Goal: Information Seeking & Learning: Find specific fact

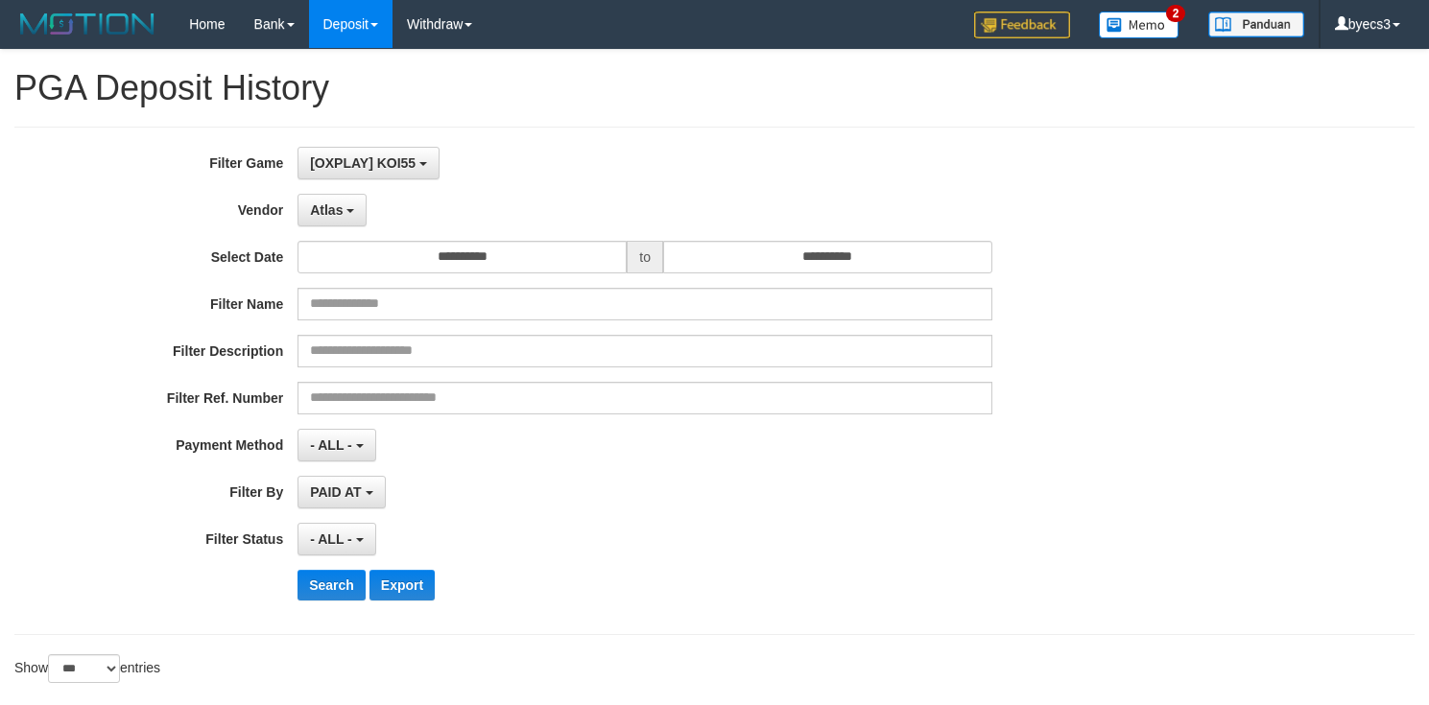
select select "**********"
select select "***"
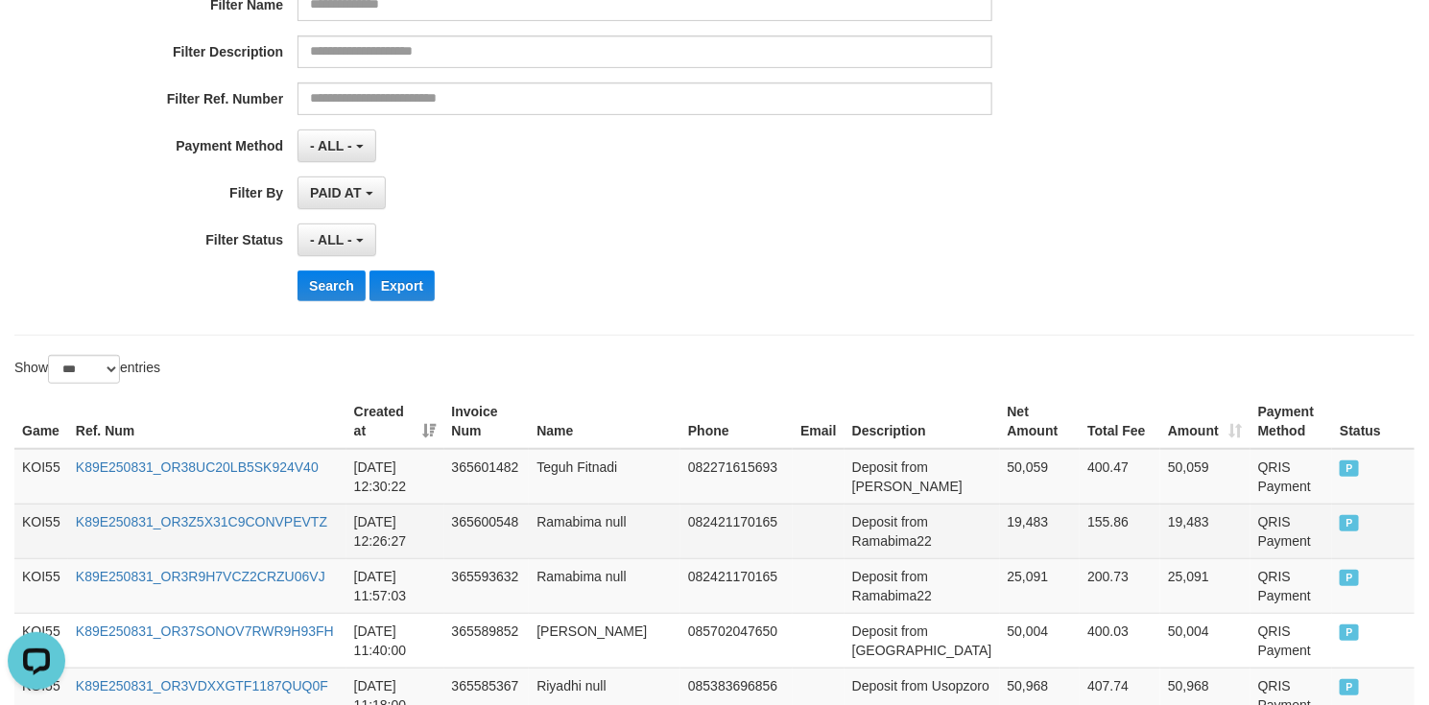
scroll to position [432, 0]
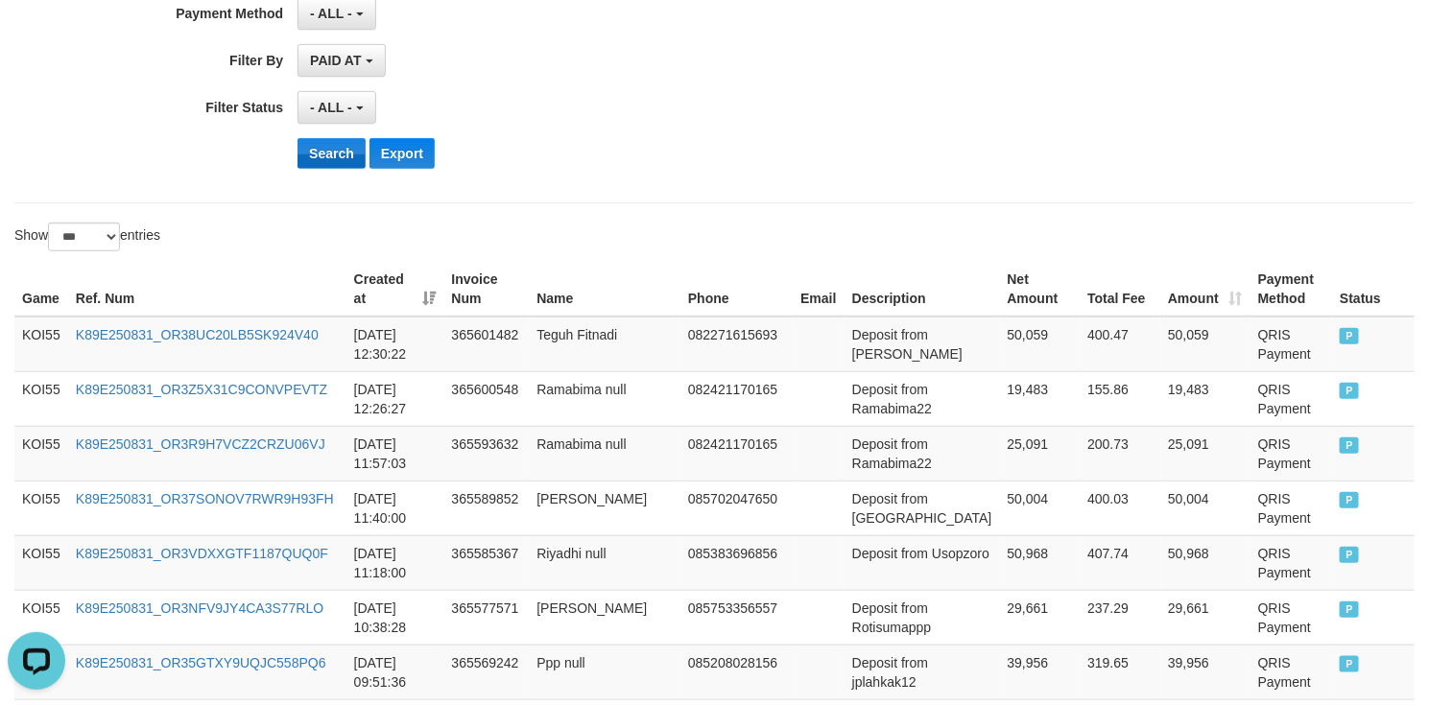
click at [326, 155] on button "Search" at bounding box center [332, 153] width 68 height 31
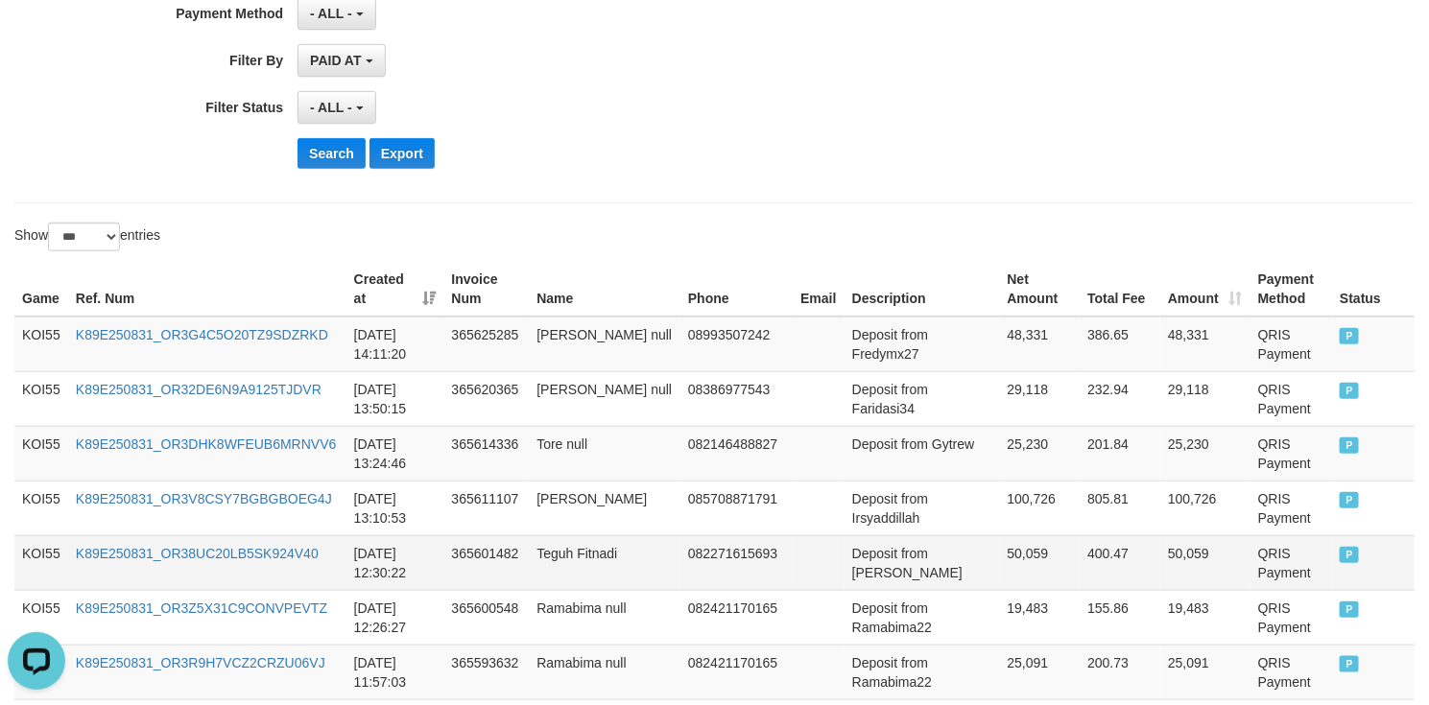
click at [882, 565] on td "Deposit from Garing" at bounding box center [922, 563] width 155 height 55
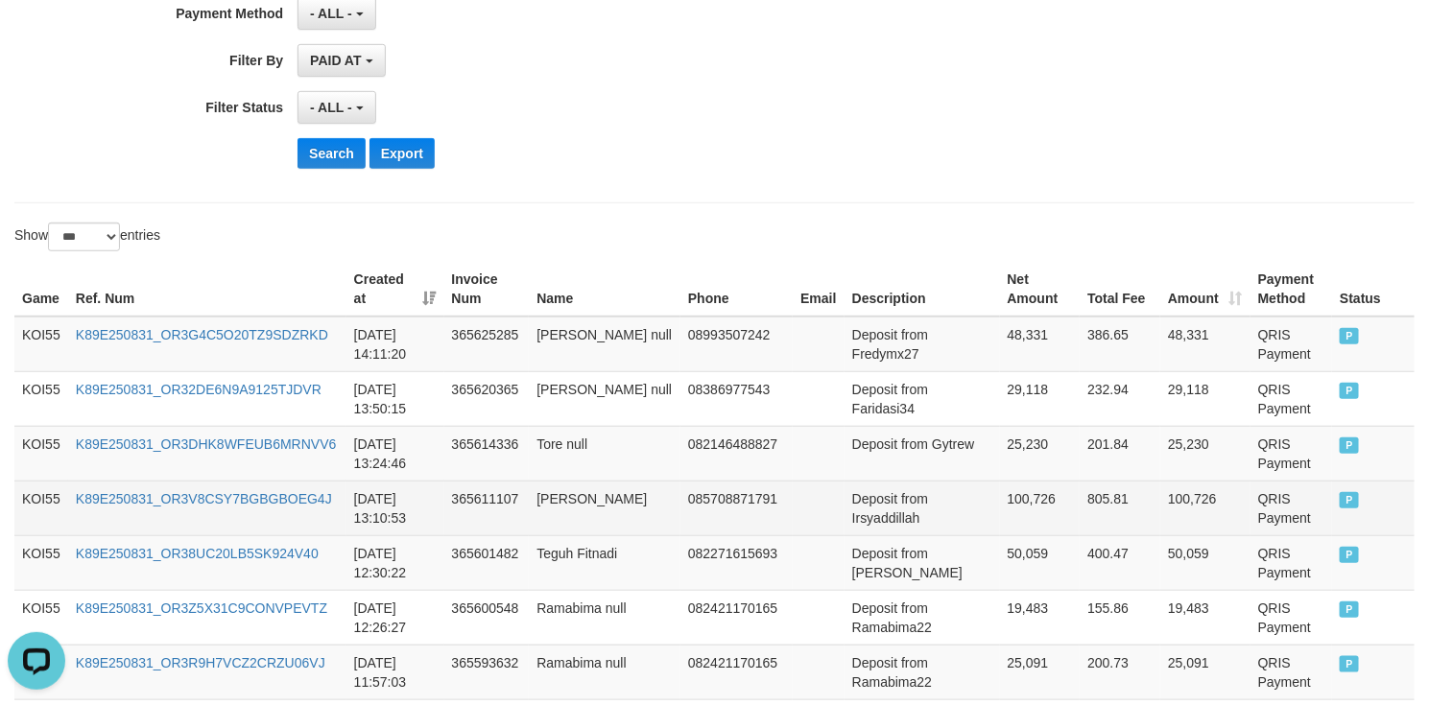
click at [885, 534] on td "Deposit from Irsyaddillah" at bounding box center [922, 508] width 155 height 55
drag, startPoint x: 885, startPoint y: 534, endPoint x: 1029, endPoint y: 528, distance: 144.1
click at [1029, 528] on tr "KOI55 K89E250831_OR3V8CSY7BGBGBOEG4J 2025-08-31 13:10:53 365611107 Nur Falakh 0…" at bounding box center [714, 508] width 1400 height 55
copy tr "Irsyaddillah 100,726"
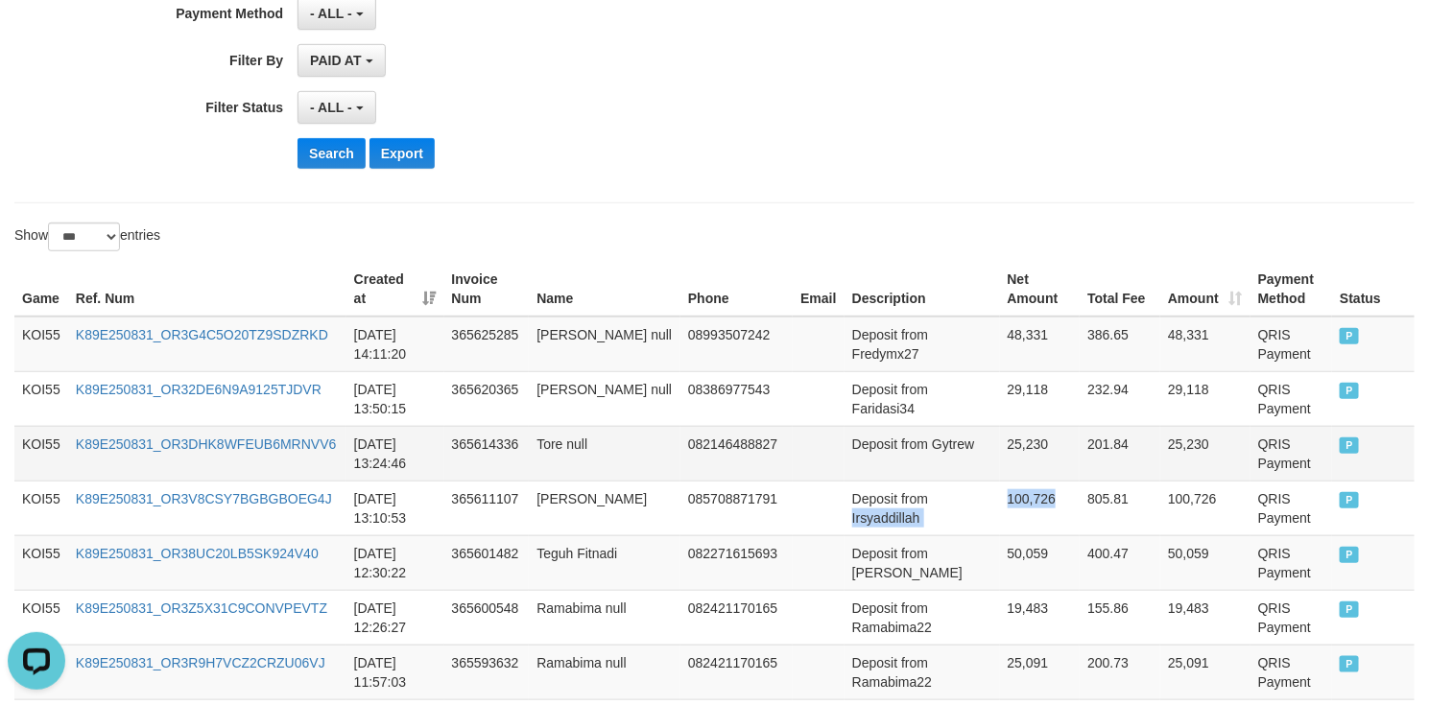
click at [872, 472] on td "Deposit from Gytrew" at bounding box center [922, 453] width 155 height 55
drag, startPoint x: 872, startPoint y: 472, endPoint x: 1043, endPoint y: 469, distance: 170.9
click at [1043, 469] on tr "KOI55 K89E250831_OR3DHK8WFEUB6MRNVV6 2025-08-31 13:24:46 365614336 Tore null 08…" at bounding box center [714, 453] width 1400 height 55
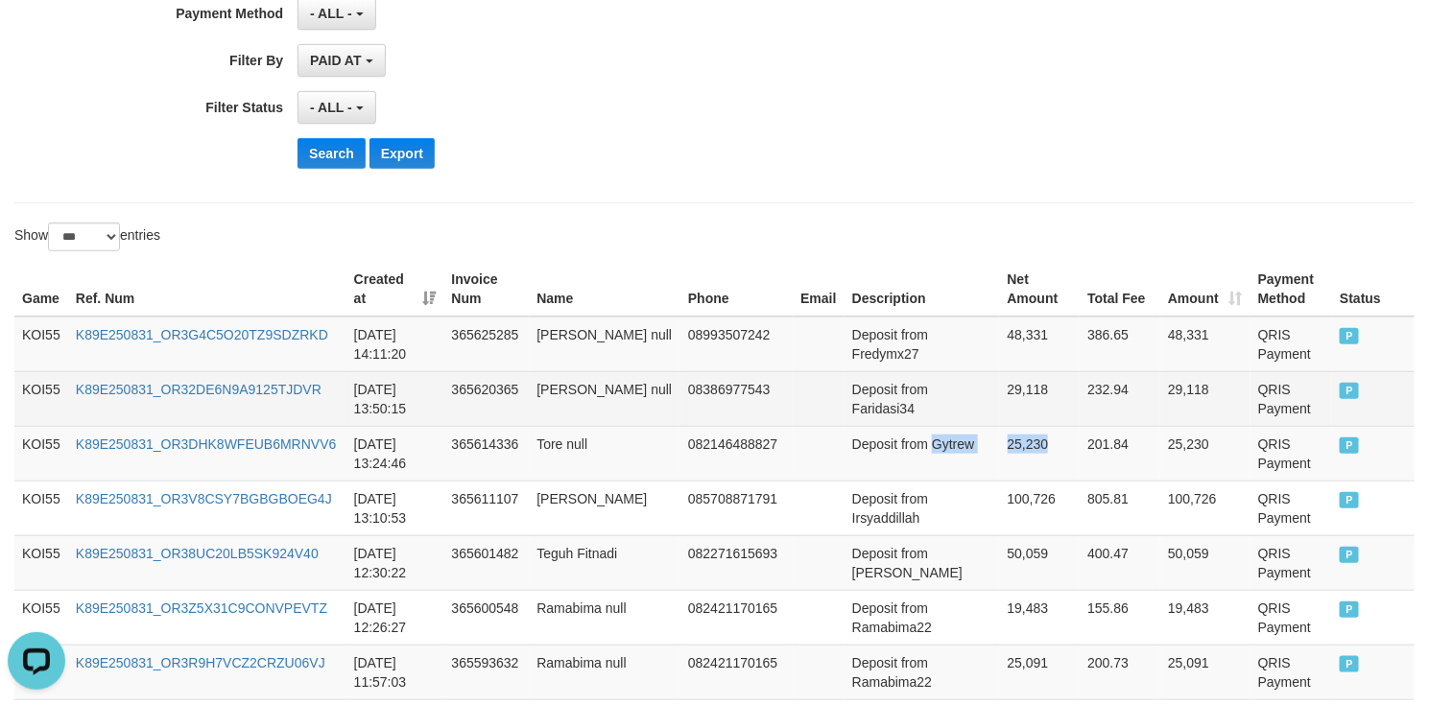
copy tr "Gytrew 25,230"
click at [898, 417] on td "Deposit from Faridasi34" at bounding box center [922, 398] width 155 height 55
drag, startPoint x: 921, startPoint y: 417, endPoint x: 1023, endPoint y: 413, distance: 101.8
click at [1036, 413] on tr "KOI55 K89E250831_OR32DE6N9A9125TJDVR 2025-08-31 13:50:15 365620365 Farida null …" at bounding box center [714, 398] width 1400 height 55
copy tr "i34 29,118"
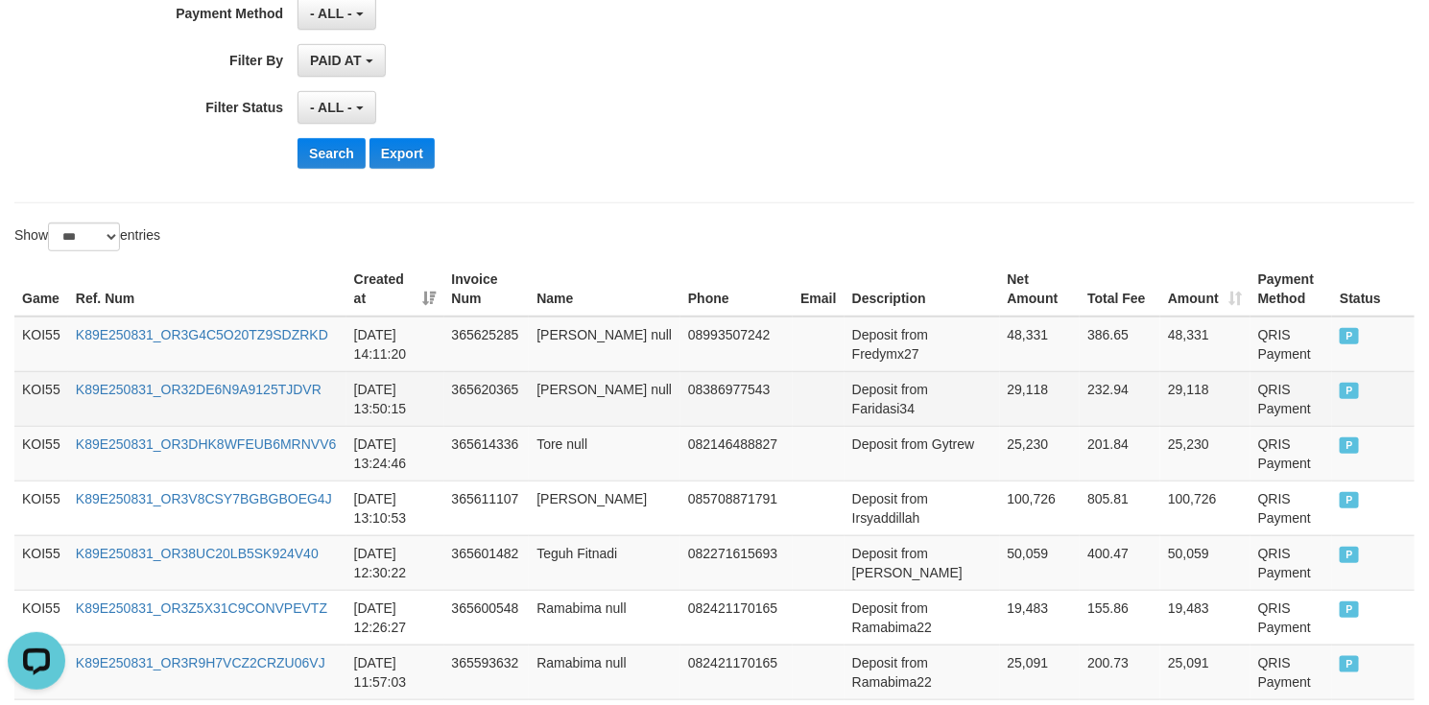
click at [887, 415] on td "Deposit from Faridasi34" at bounding box center [922, 398] width 155 height 55
click at [1062, 406] on tr "KOI55 K89E250831_OR32DE6N9A9125TJDVR 2025-08-31 13:50:15 365620365 Farida null …" at bounding box center [714, 398] width 1400 height 55
copy tr "Faridasi34 29,118 232.94"
click at [1003, 410] on td "29,118" at bounding box center [1040, 398] width 81 height 55
copy tr "Faridasi34 29,118"
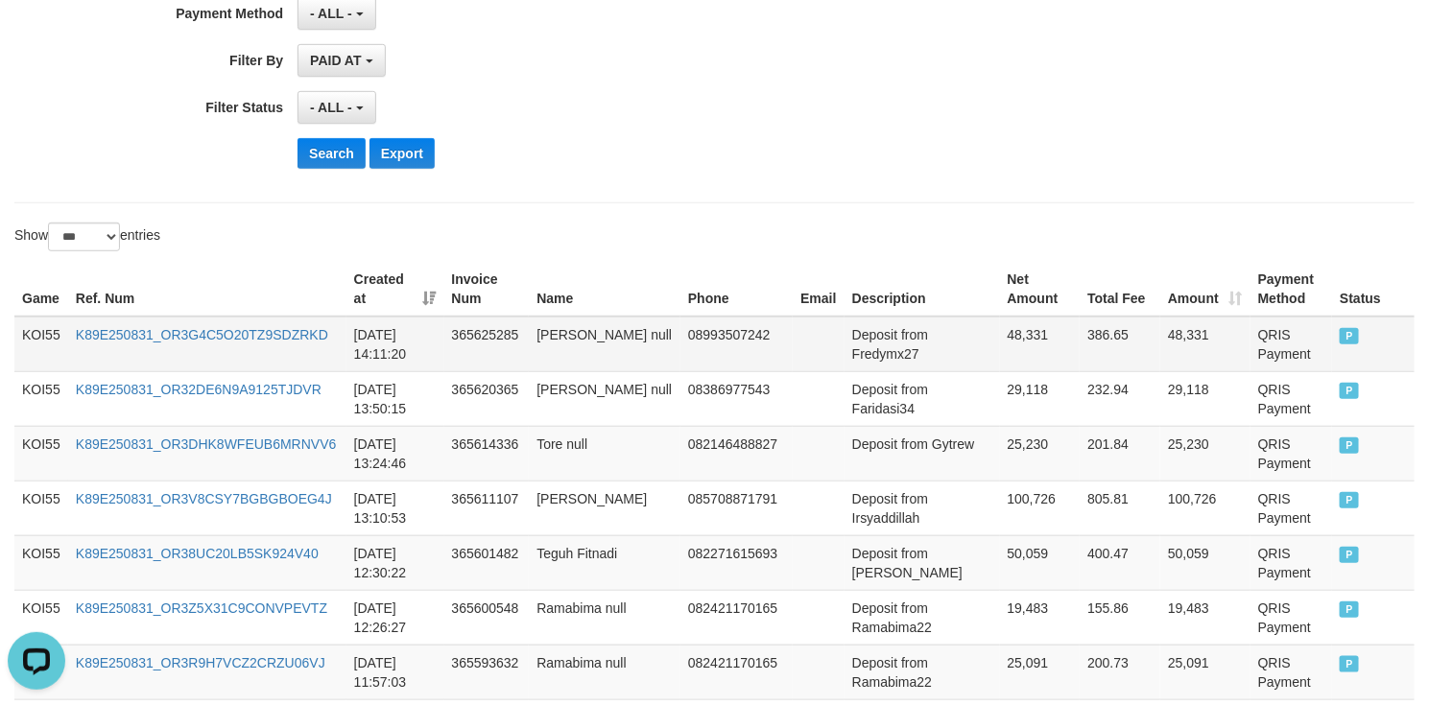
click at [899, 369] on td "Deposit from Fredymx27" at bounding box center [922, 345] width 155 height 56
drag, startPoint x: 899, startPoint y: 369, endPoint x: 989, endPoint y: 366, distance: 89.3
click at [989, 366] on tr "KOI55 K89E250831_OR3G4C5O20TZ9SDZRKD 2025-08-31 14:11:20 365625285 Fredy null 0…" at bounding box center [714, 345] width 1400 height 56
copy tr "Fredymx27 48,331"
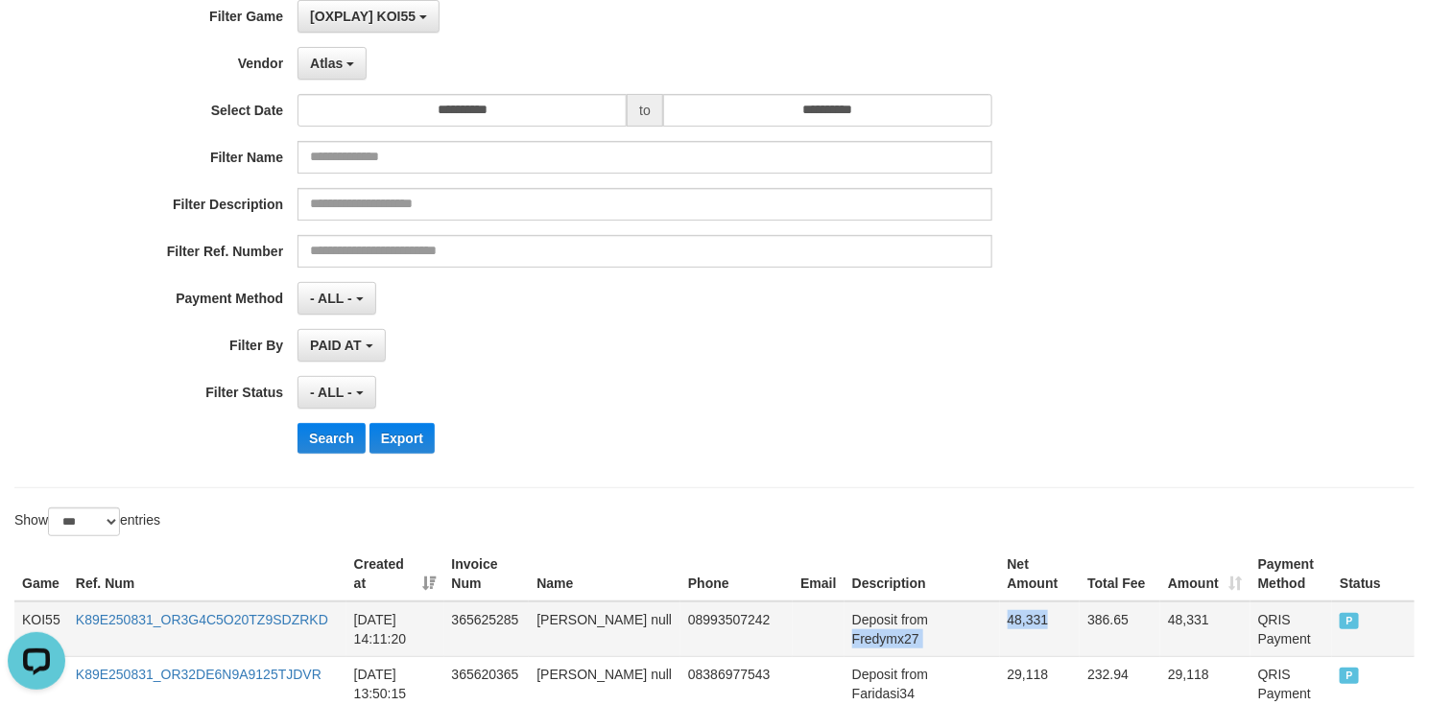
scroll to position [288, 0]
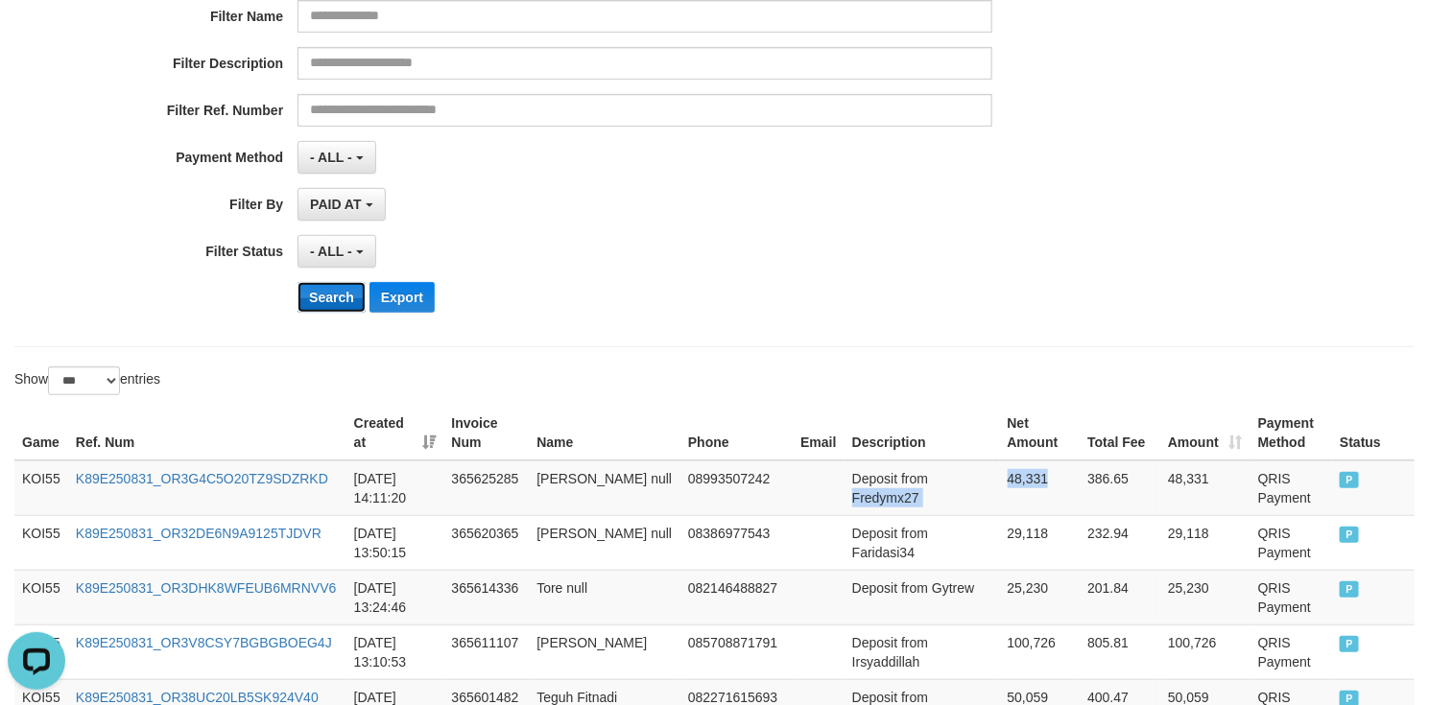
click at [337, 313] on button "Search" at bounding box center [332, 297] width 68 height 31
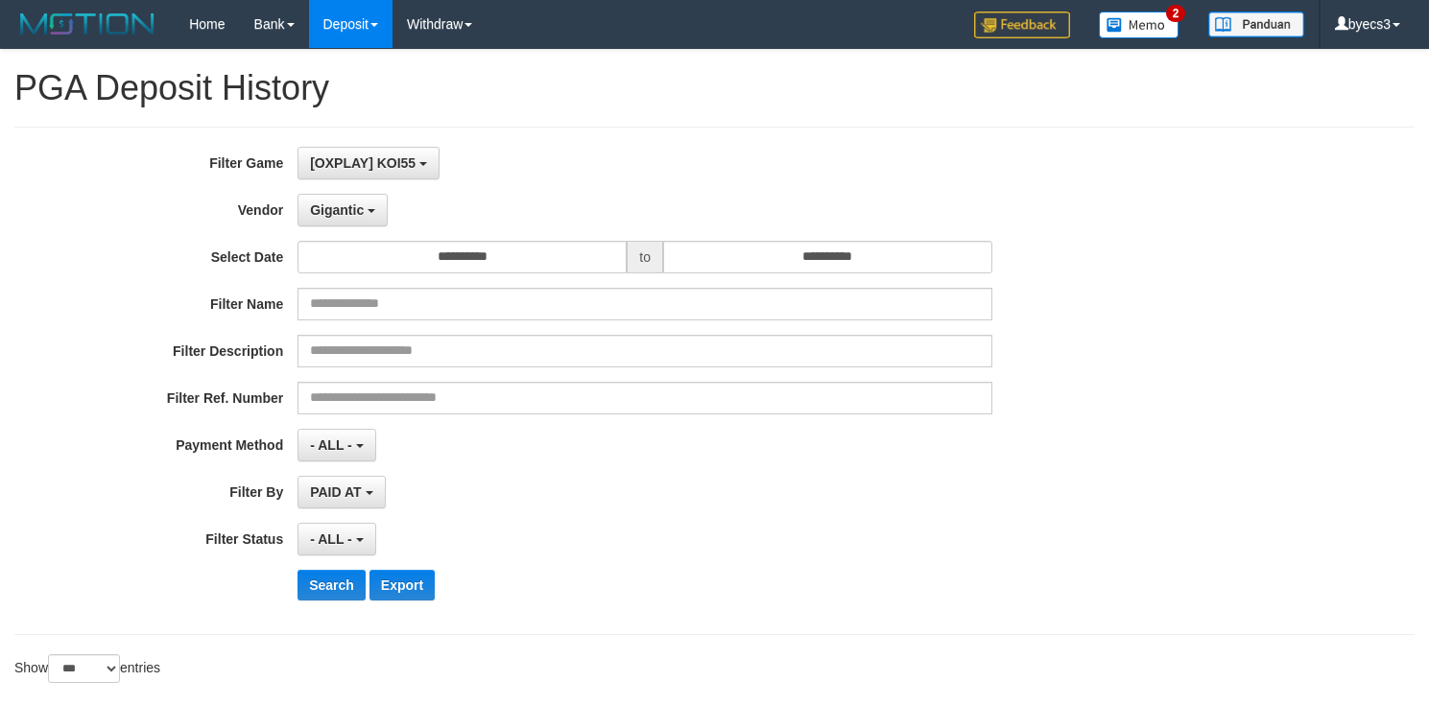
select select "**********"
select select "***"
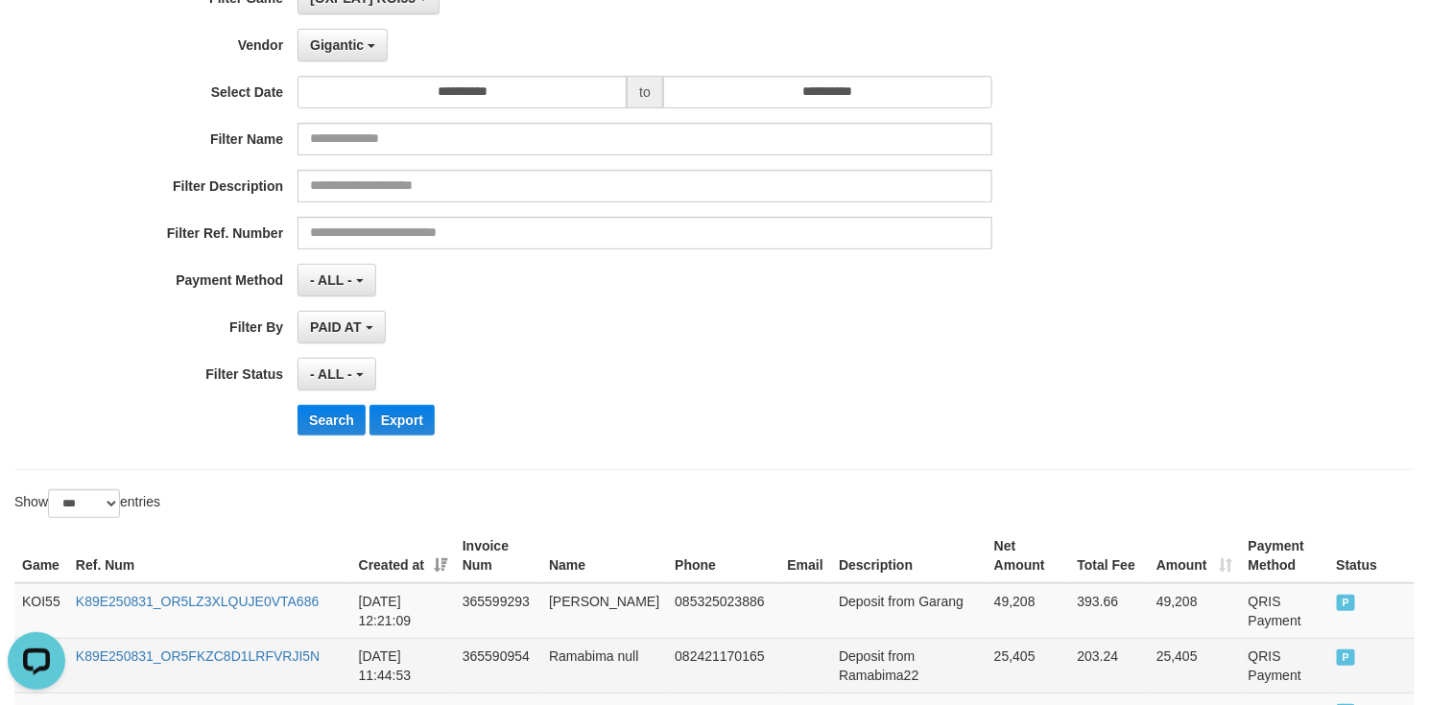
scroll to position [432, 0]
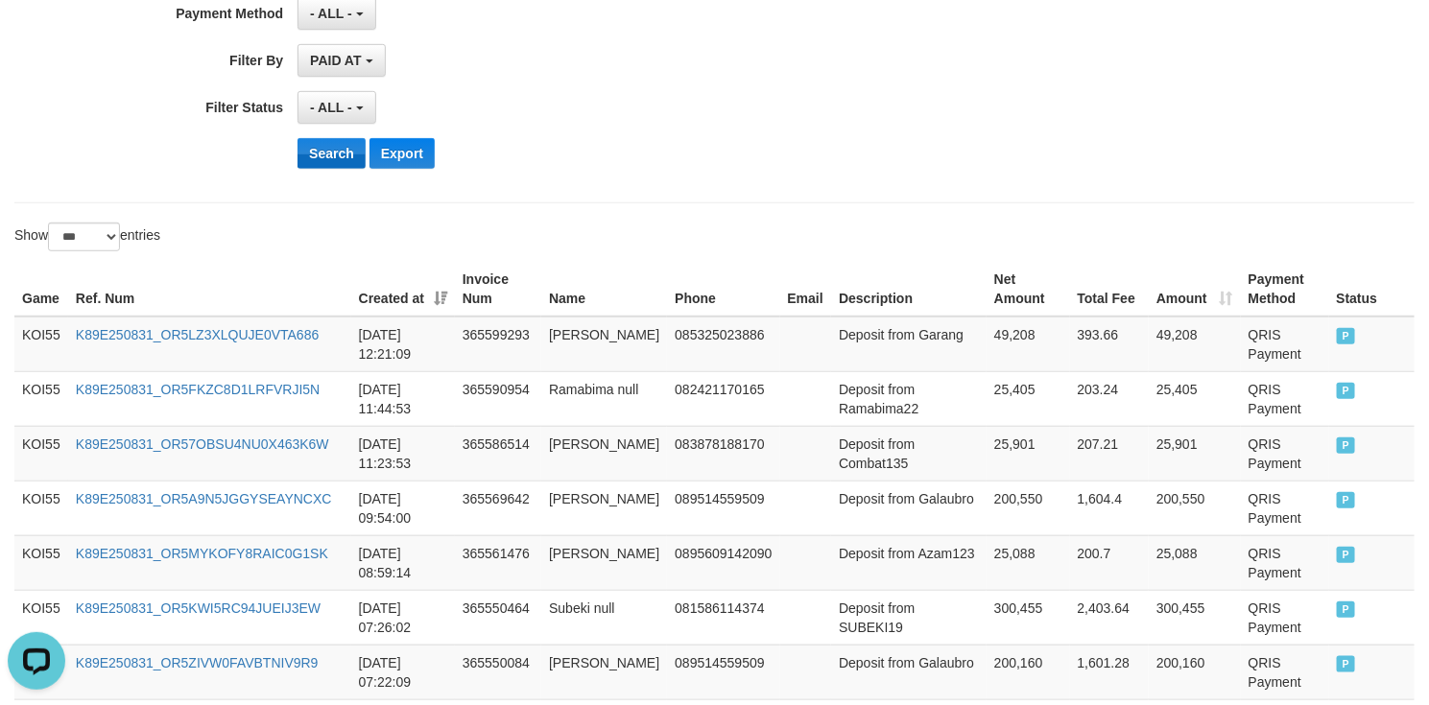
click at [328, 169] on button "Search" at bounding box center [332, 153] width 68 height 31
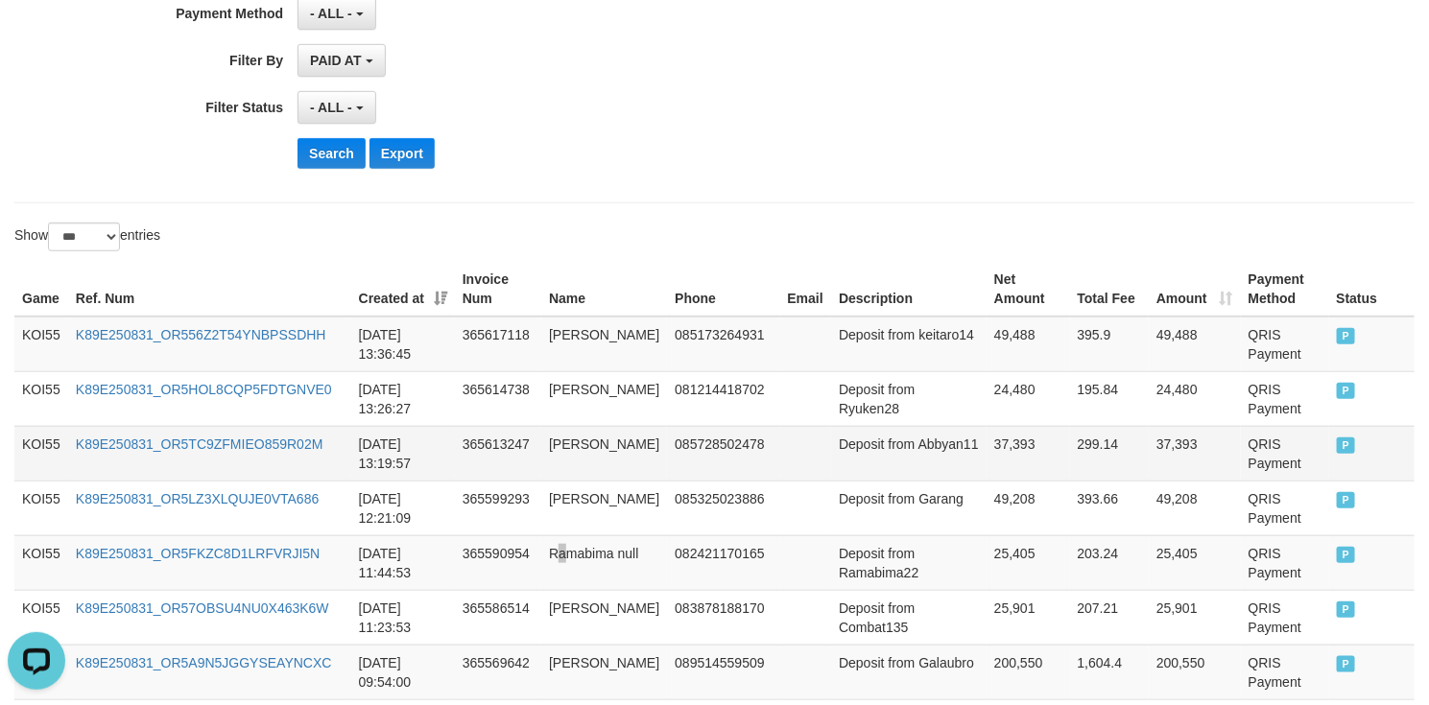
drag, startPoint x: 582, startPoint y: 554, endPoint x: 988, endPoint y: 472, distance: 414.1
click at [614, 548] on td "Ramabima null" at bounding box center [604, 563] width 126 height 55
click at [842, 470] on td "Deposit from Abbyan11" at bounding box center [908, 453] width 155 height 55
drag, startPoint x: 842, startPoint y: 470, endPoint x: 1005, endPoint y: 466, distance: 163.2
click at [1005, 466] on tr "KOI55 K89E250831_OR5TC9ZFMIEO859R02M 2025-08-31 13:19:57 365613247 Ahmad Saifud…" at bounding box center [714, 453] width 1400 height 55
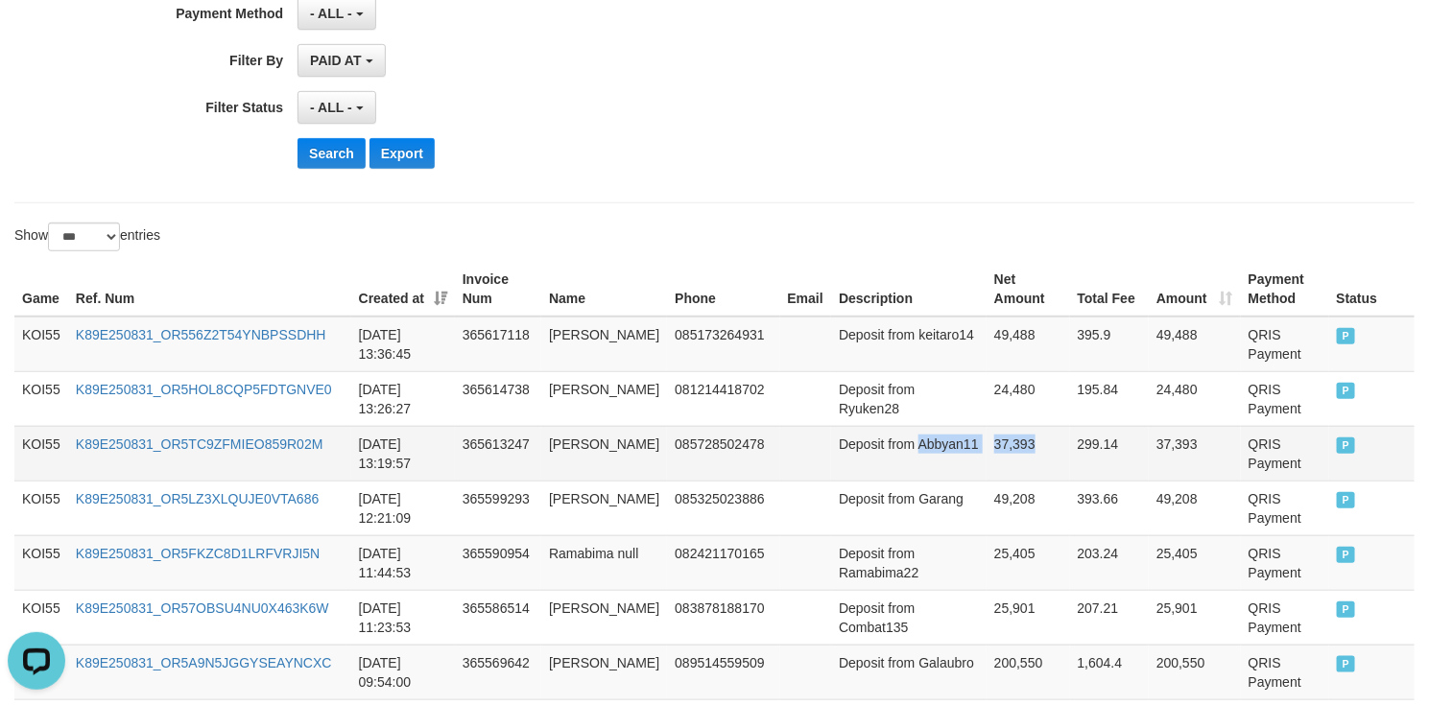
copy tr "Abbyan11 37,393"
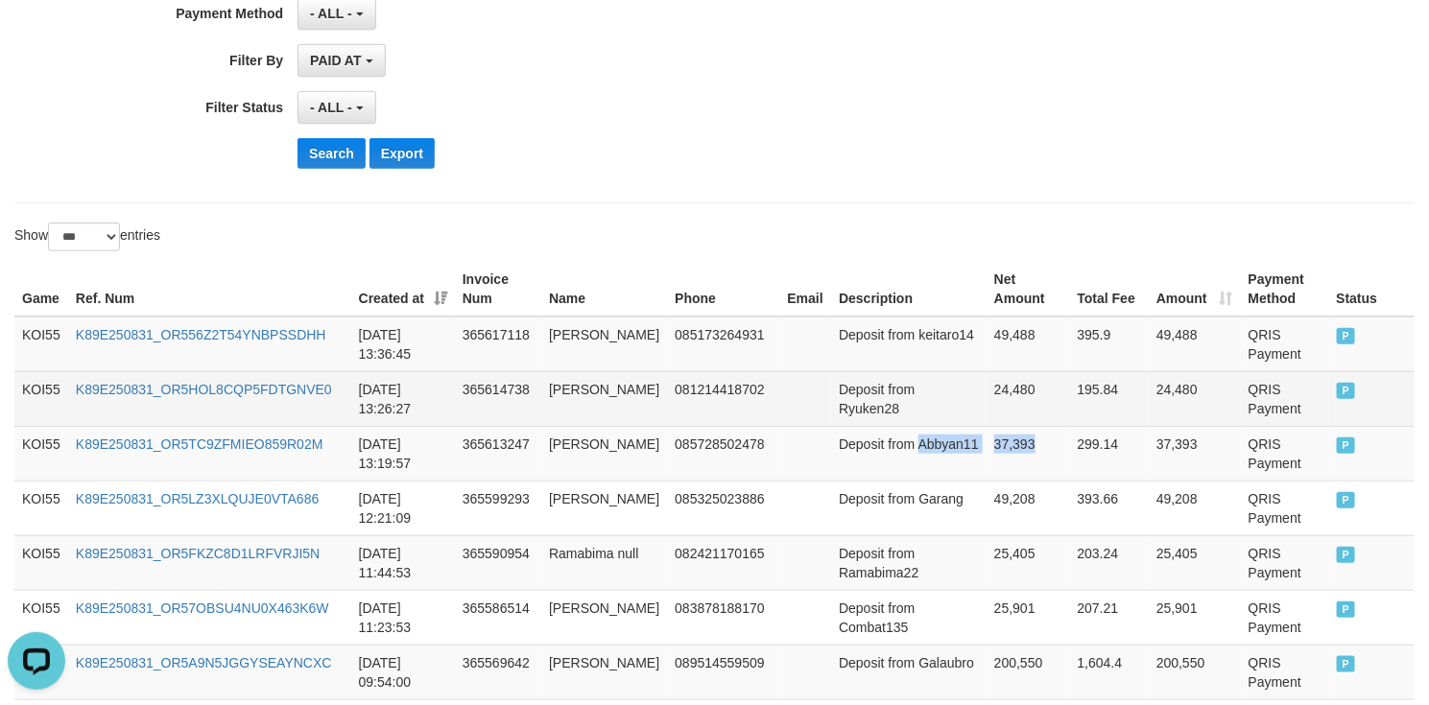
drag, startPoint x: 865, startPoint y: 432, endPoint x: 855, endPoint y: 426, distance: 11.2
click at [865, 432] on td "Deposit from Abbyan11" at bounding box center [908, 453] width 155 height 55
click at [844, 421] on td "Deposit from Ryuken28" at bounding box center [908, 398] width 155 height 55
drag, startPoint x: 844, startPoint y: 421, endPoint x: 963, endPoint y: 413, distance: 119.3
click at [963, 413] on tr "KOI55 K89E250831_OR5HOL8CQP5FDTGNVE0 2025-08-31 13:26:27 365614738 Moehamad Ran…" at bounding box center [714, 398] width 1400 height 55
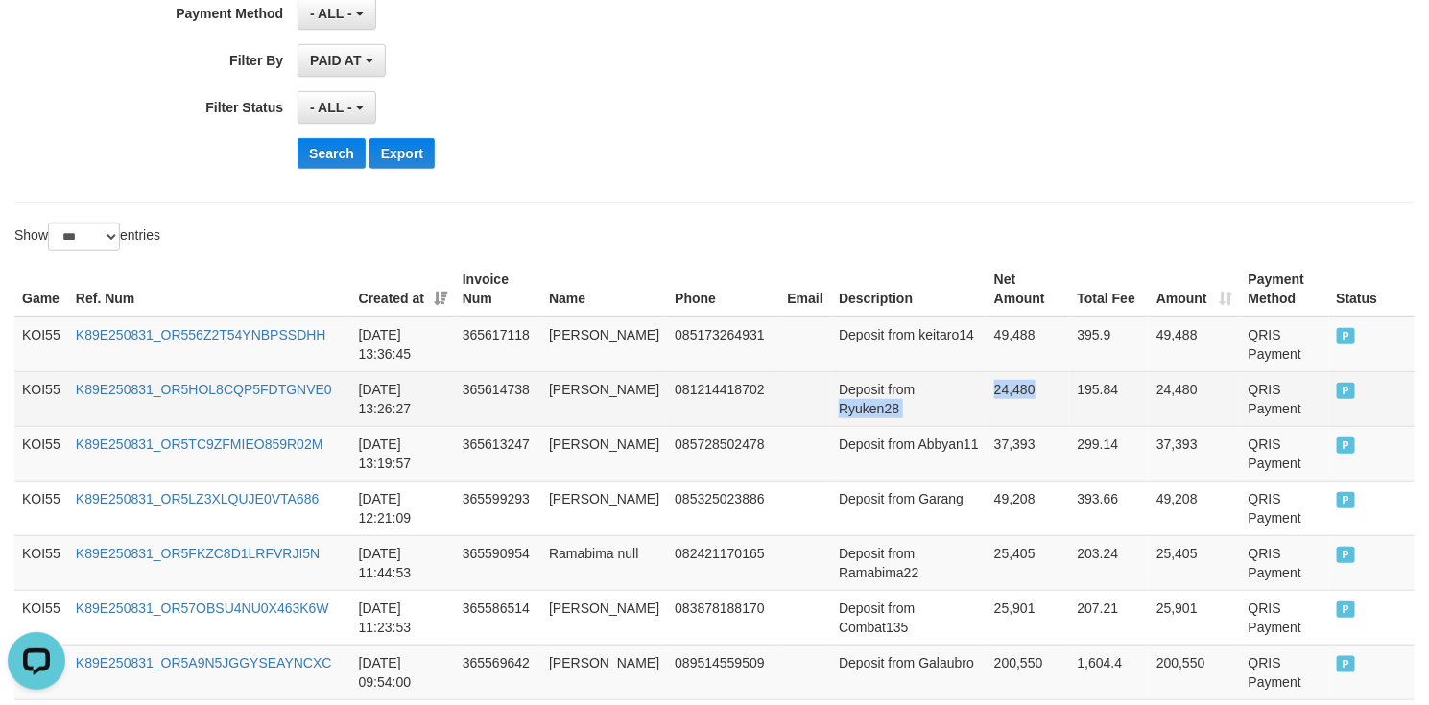
copy tr "Ryuken28 24,480"
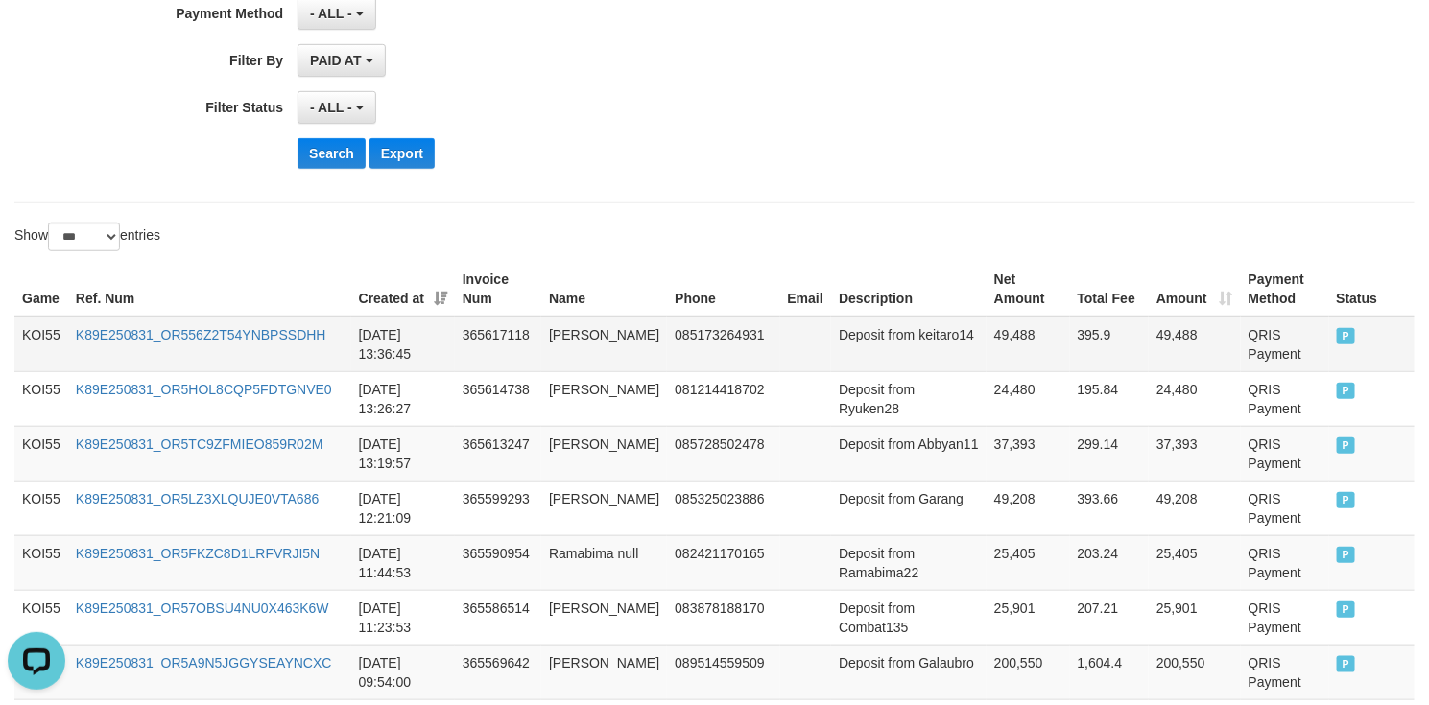
click at [842, 372] on td "Deposit from keitaro14" at bounding box center [908, 345] width 155 height 56
drag, startPoint x: 846, startPoint y: 372, endPoint x: 965, endPoint y: 355, distance: 119.3
click at [965, 355] on tr "KOI55 K89E250831_OR556Z2T54YNBPSSDHH 2025-08-31 13:36:45 365617118 Ariel Kurnia…" at bounding box center [714, 345] width 1400 height 56
click at [831, 354] on td "Deposit from keitaro14" at bounding box center [908, 345] width 155 height 56
drag, startPoint x: 809, startPoint y: 354, endPoint x: 878, endPoint y: 351, distance: 69.2
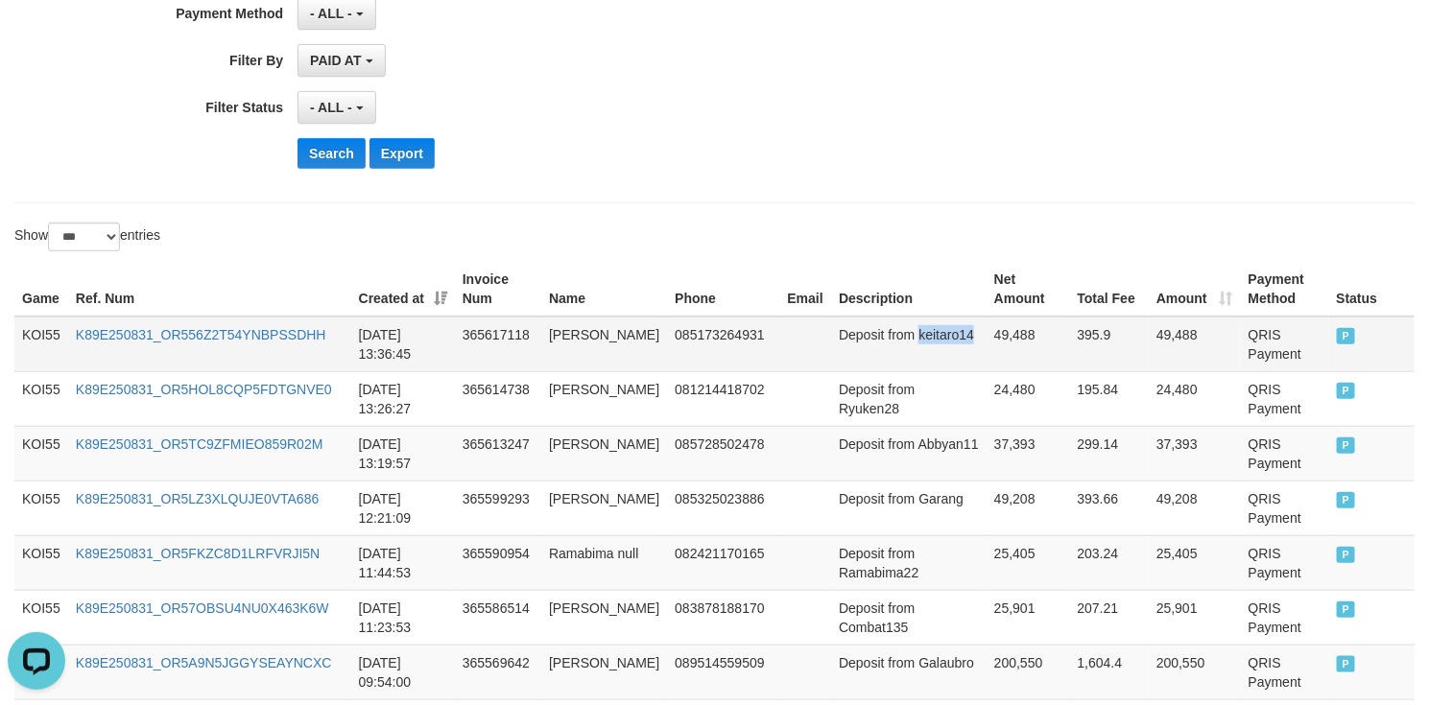
click at [878, 351] on td "Deposit from keitaro14" at bounding box center [908, 345] width 155 height 56
click at [1008, 352] on td "49,488" at bounding box center [1028, 345] width 83 height 56
copy tr "keitaro14 49,488"
click at [318, 145] on button "Search" at bounding box center [332, 153] width 68 height 31
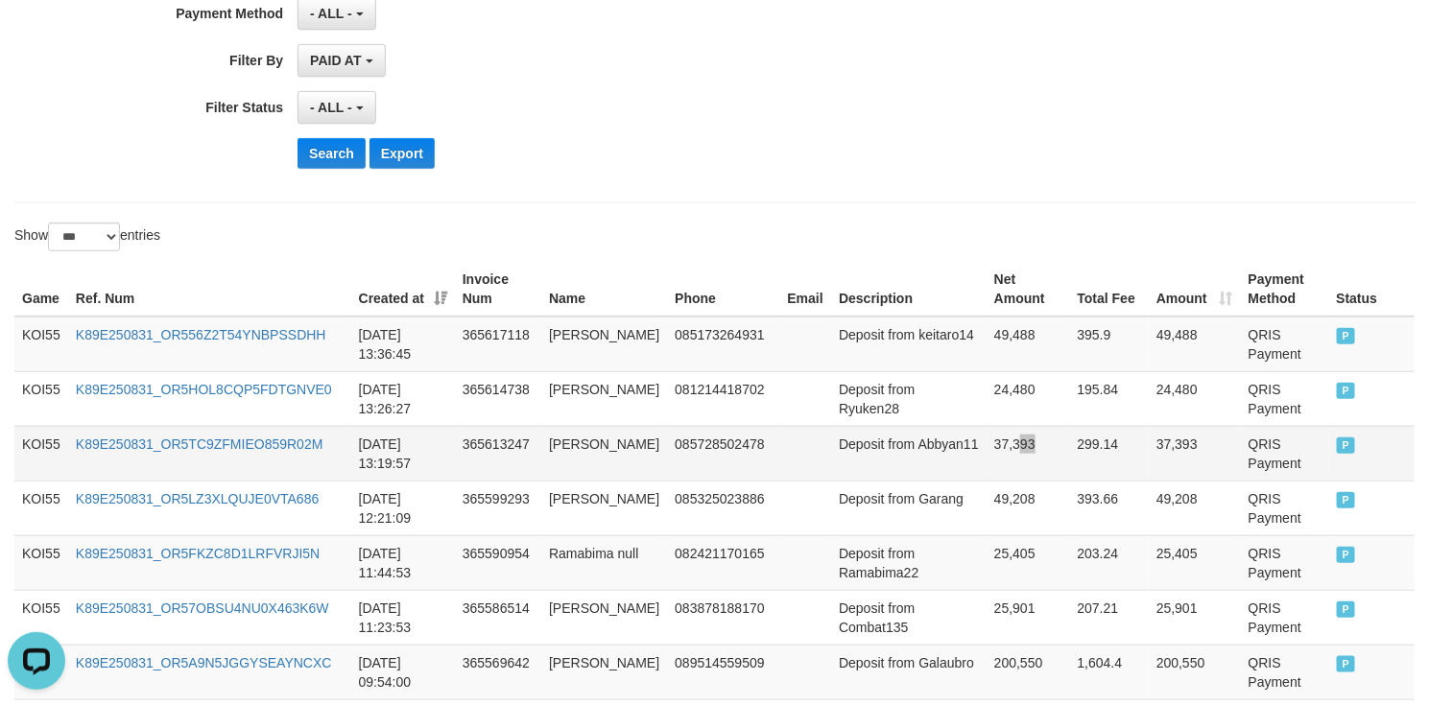
drag, startPoint x: 1000, startPoint y: 462, endPoint x: 1012, endPoint y: 466, distance: 12.5
click at [1003, 462] on td "37,393" at bounding box center [1028, 453] width 83 height 55
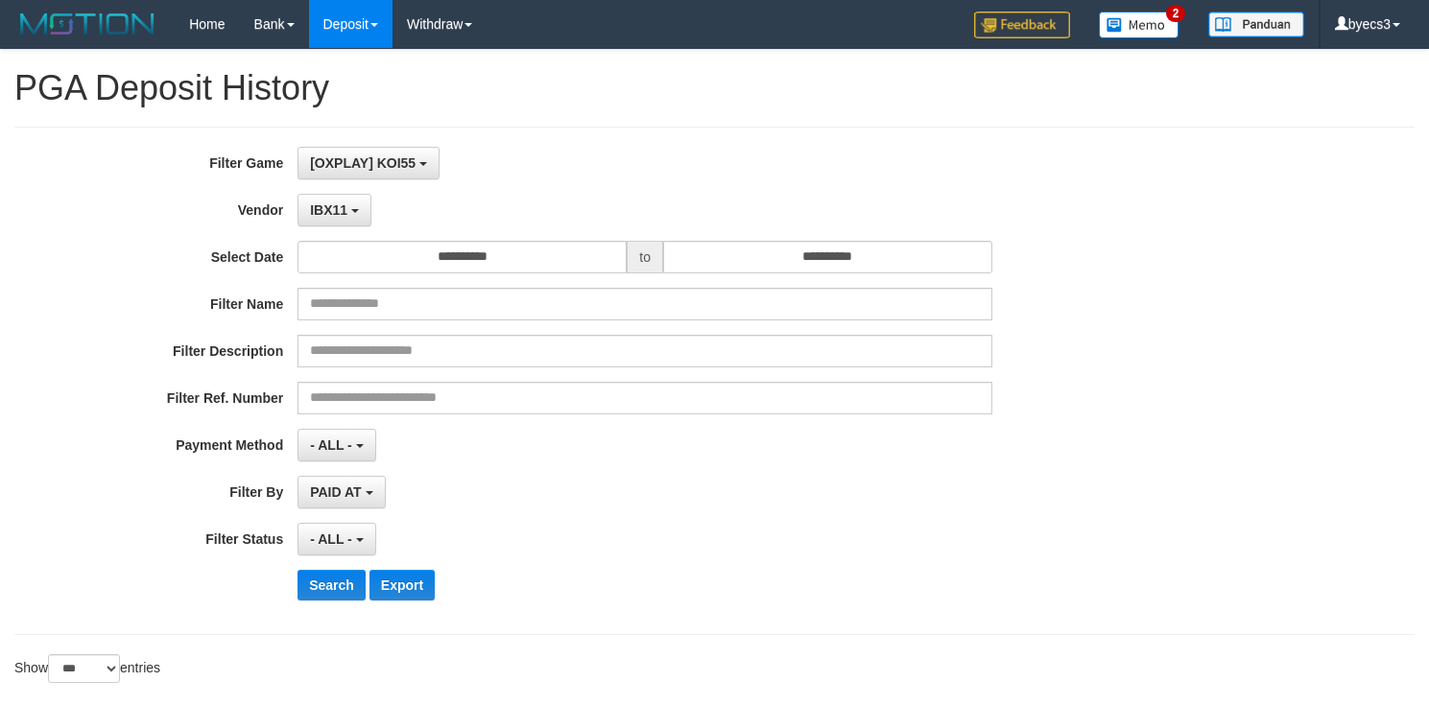
select select "**********"
select select "***"
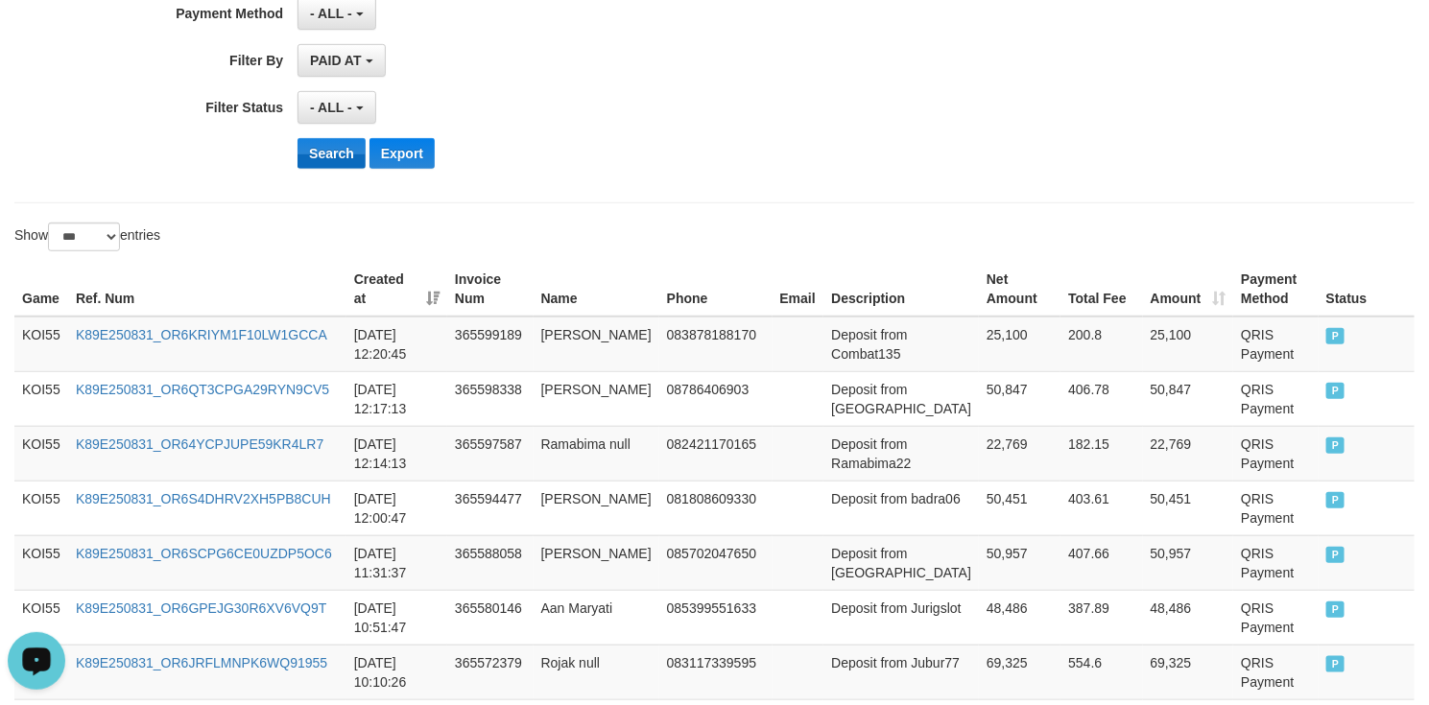
click at [317, 169] on button "Search" at bounding box center [332, 153] width 68 height 31
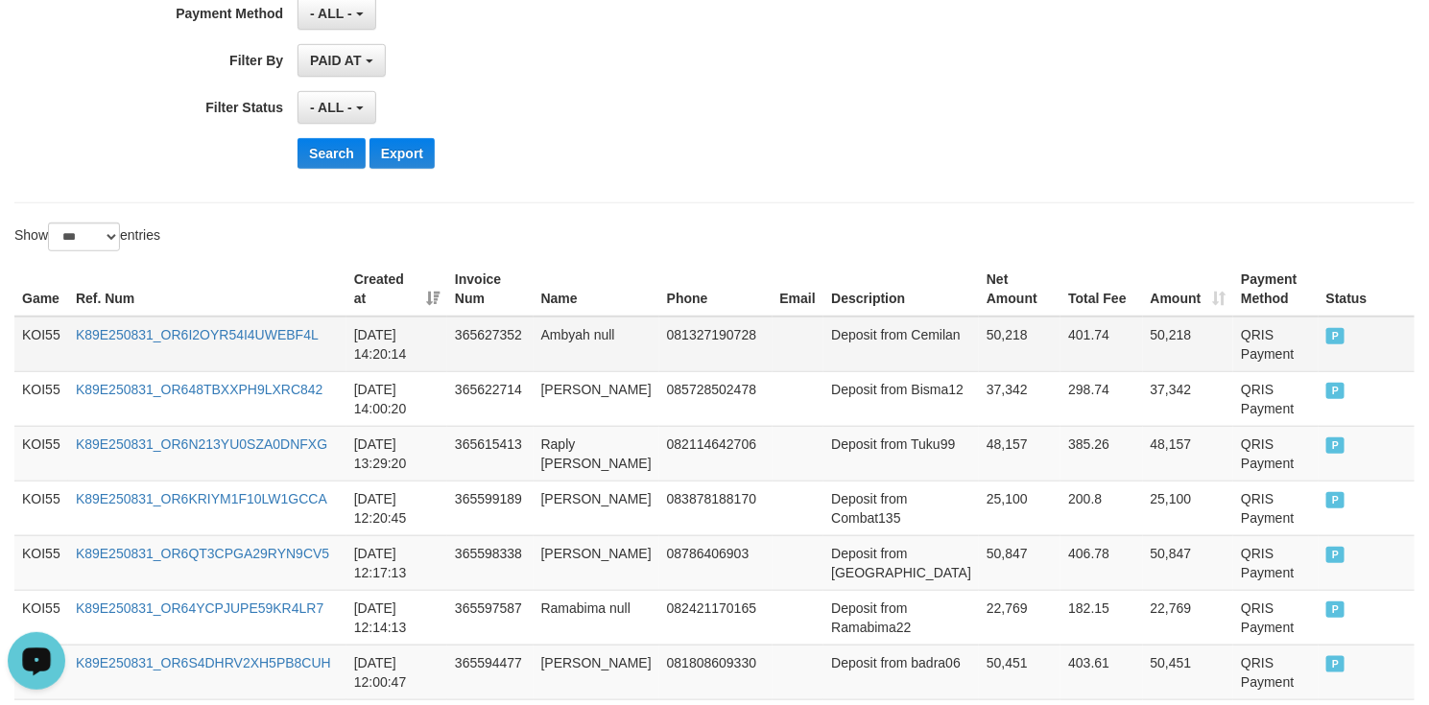
click at [571, 340] on td "Ambyah null" at bounding box center [597, 345] width 126 height 56
click at [865, 472] on td "Deposit from Tuku99" at bounding box center [900, 453] width 155 height 55
drag, startPoint x: 865, startPoint y: 472, endPoint x: 988, endPoint y: 464, distance: 123.1
click at [988, 464] on tr "KOI55 K89E250831_OR6N213YU0SZA0DNFXG [DATE] 13:29:20 365615413 Raply [PERSON_NA…" at bounding box center [714, 453] width 1400 height 55
copy tr "Tuku99 48,157"
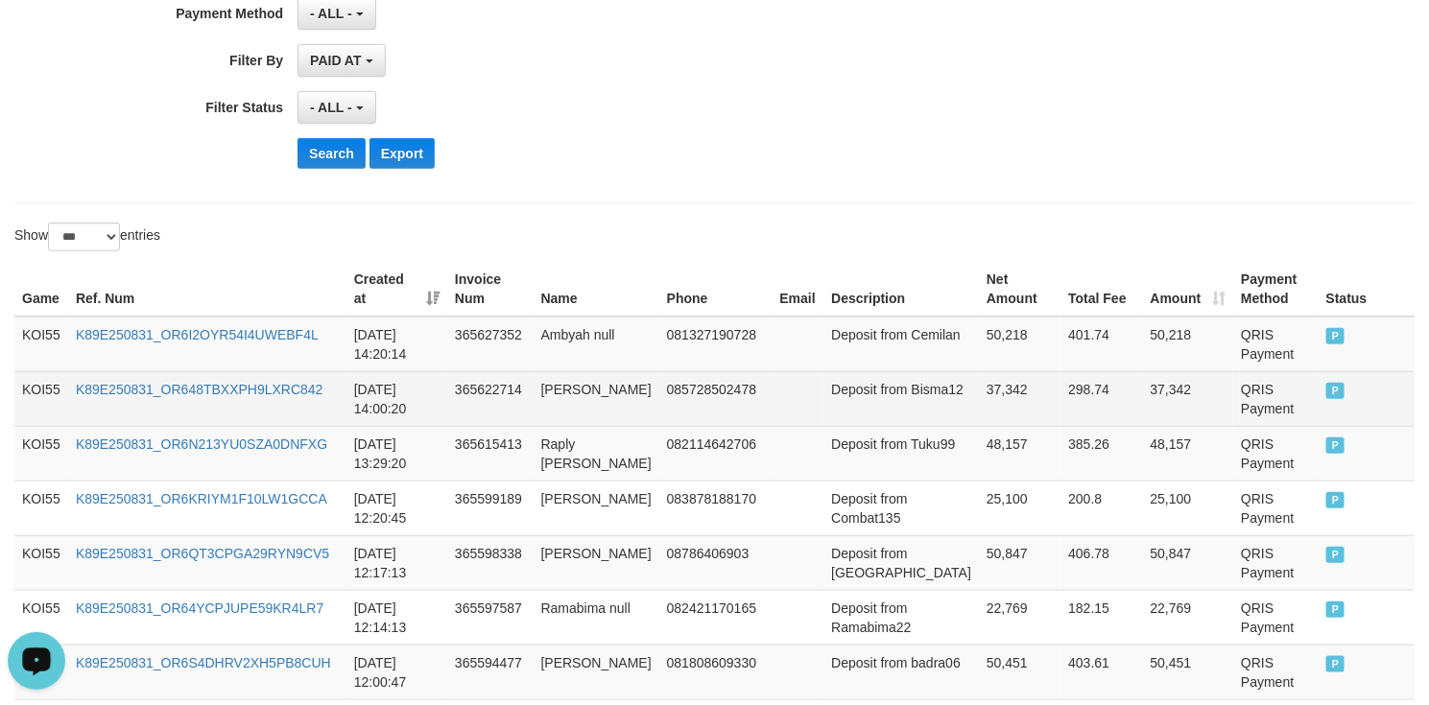
click at [846, 415] on td "Deposit from Bisma12" at bounding box center [900, 398] width 155 height 55
drag, startPoint x: 846, startPoint y: 415, endPoint x: 942, endPoint y: 413, distance: 96.0
click at [942, 413] on td "Deposit from Bisma12" at bounding box center [900, 398] width 155 height 55
copy td "Bisma12"
click at [988, 403] on td "37,342" at bounding box center [1020, 398] width 82 height 55
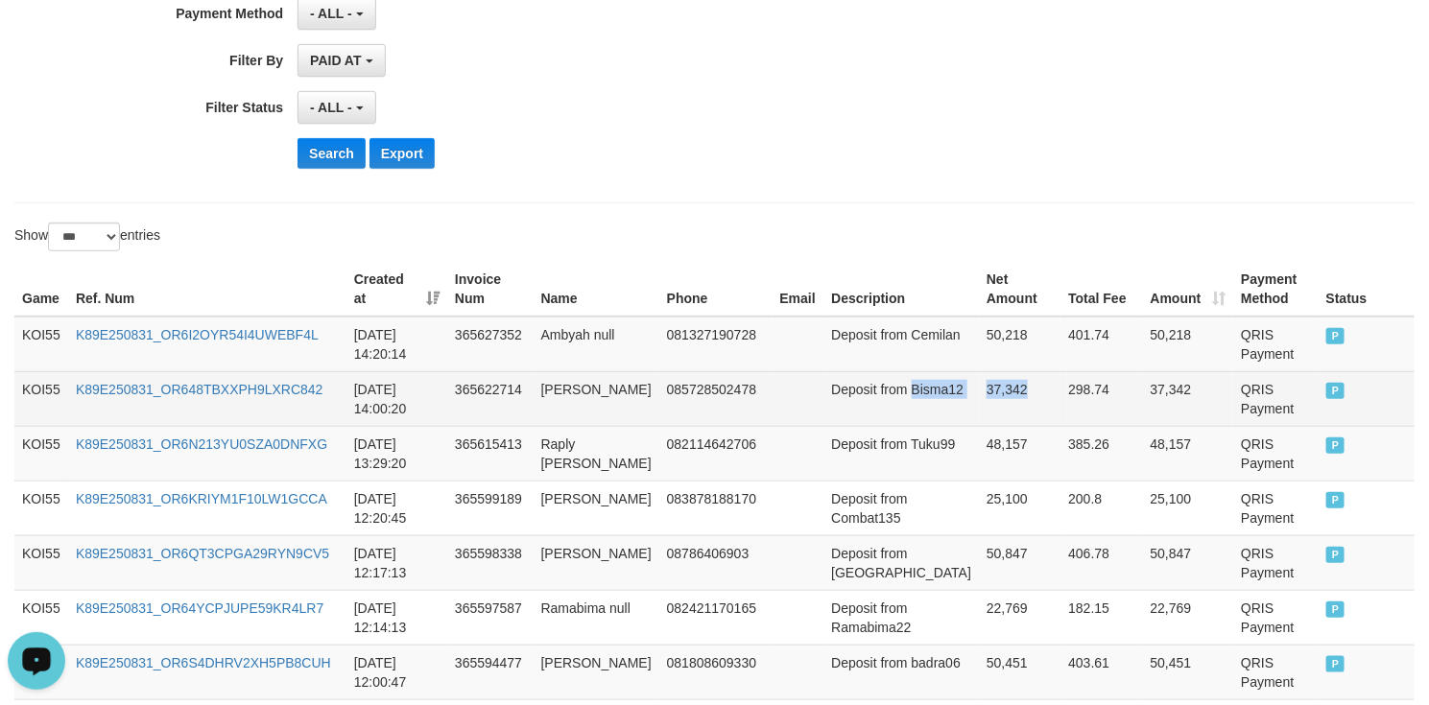
copy tr "Bisma12 37,342"
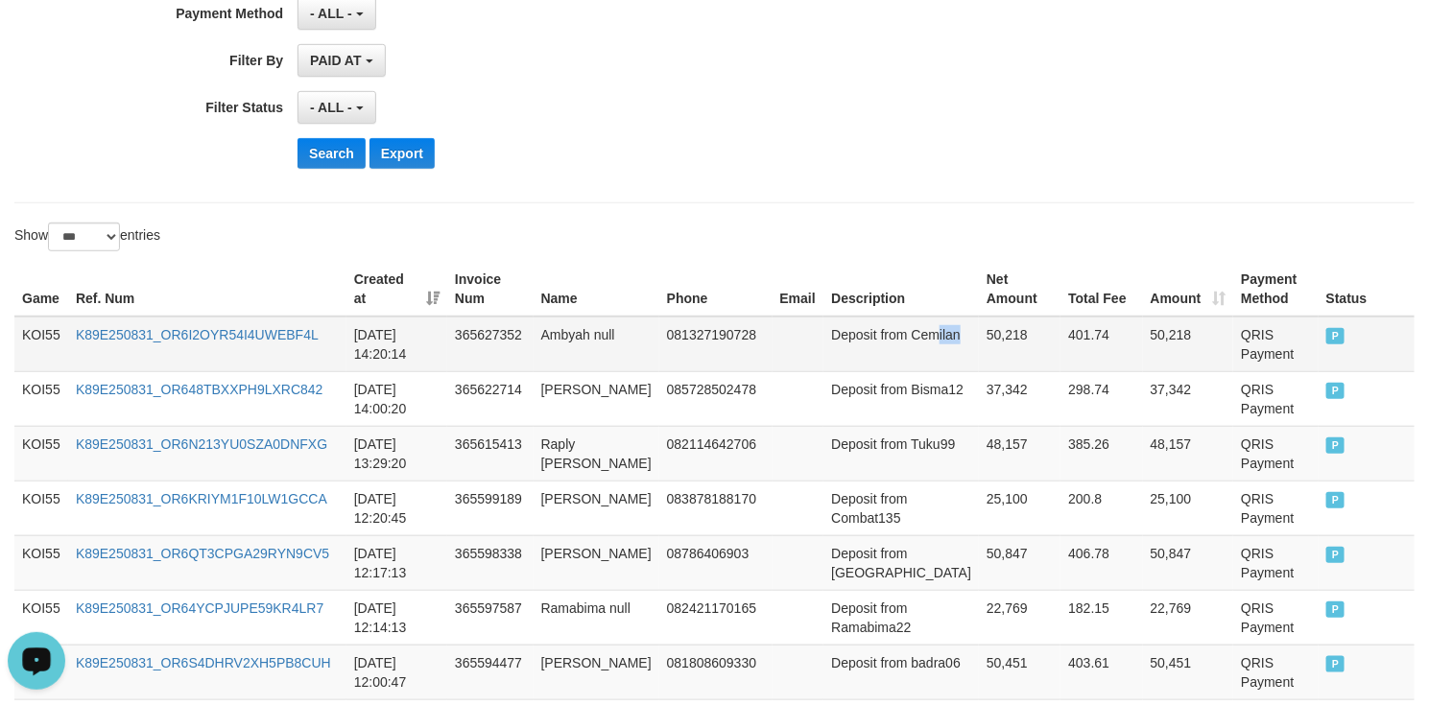
drag, startPoint x: 859, startPoint y: 367, endPoint x: 948, endPoint y: 361, distance: 89.4
click at [948, 361] on td "Deposit from Cemilan" at bounding box center [900, 345] width 155 height 56
click at [862, 364] on td "Deposit from Cemilan" at bounding box center [900, 345] width 155 height 56
drag, startPoint x: 862, startPoint y: 364, endPoint x: 1006, endPoint y: 363, distance: 144.0
click at [1006, 363] on tr "KOI55 K89E250831_OR6I2OYR54I4UWEBF4L 2025-08-31 14:20:14 365627352 Ambyah null …" at bounding box center [714, 345] width 1400 height 56
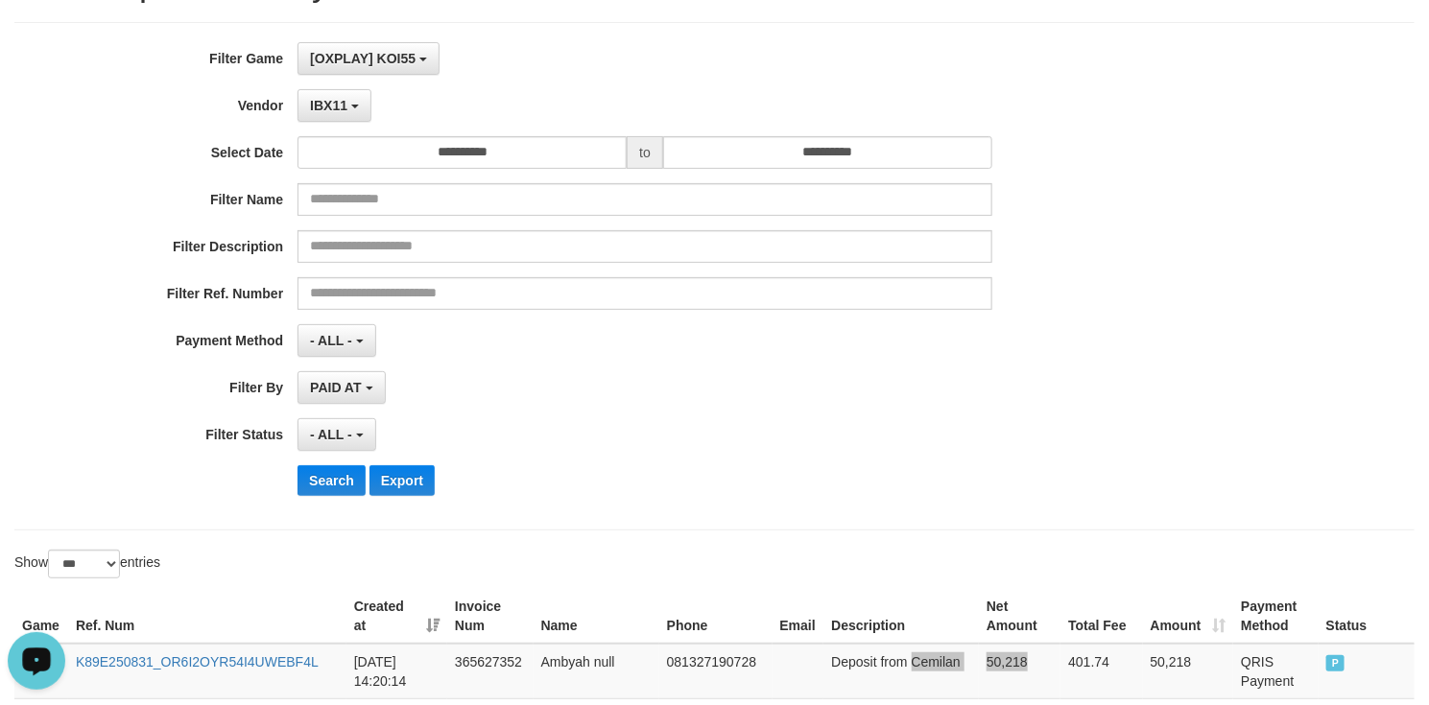
scroll to position [288, 0]
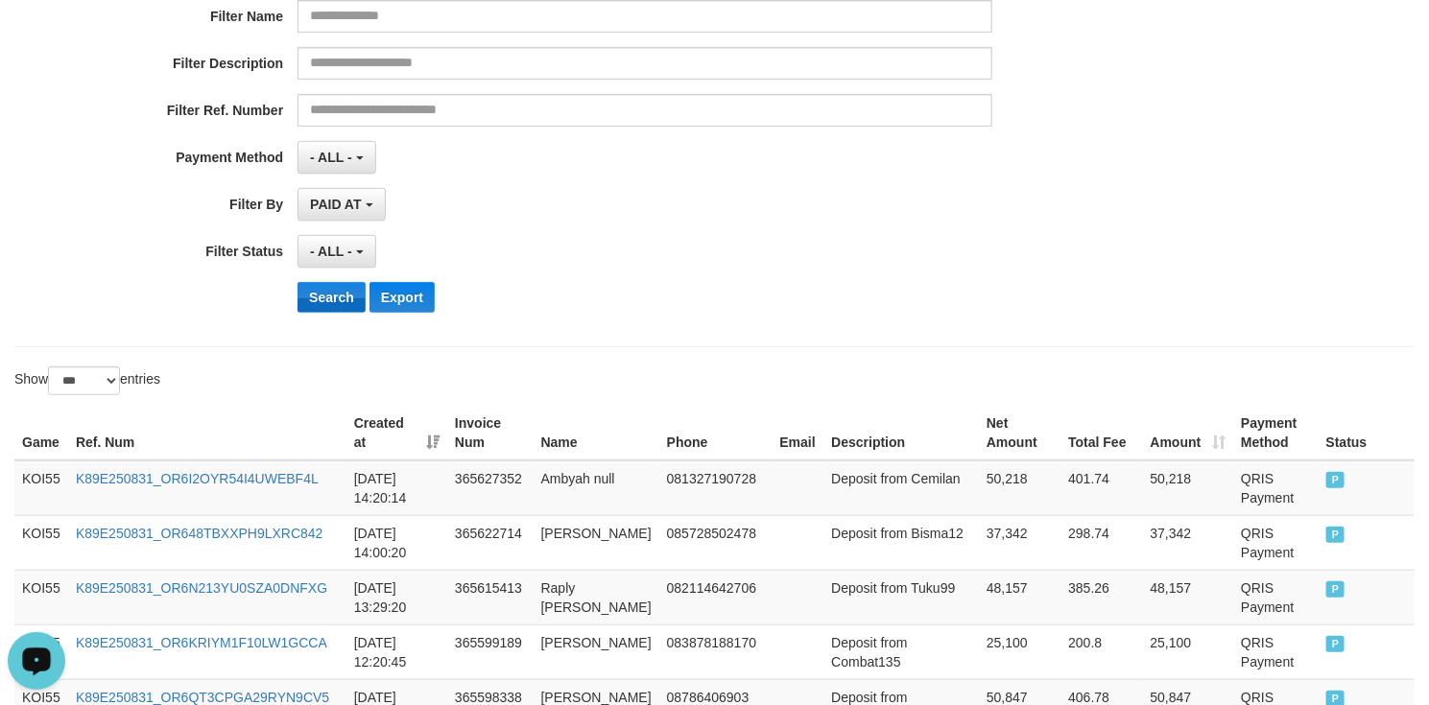
drag, startPoint x: 332, startPoint y: 331, endPoint x: 329, endPoint y: 309, distance: 22.3
click at [334, 322] on div "**********" at bounding box center [595, 93] width 1191 height 468
click at [329, 308] on button "Search" at bounding box center [332, 297] width 68 height 31
drag, startPoint x: 579, startPoint y: 349, endPoint x: 671, endPoint y: 349, distance: 92.1
click at [594, 346] on div "**********" at bounding box center [714, 93] width 1400 height 509
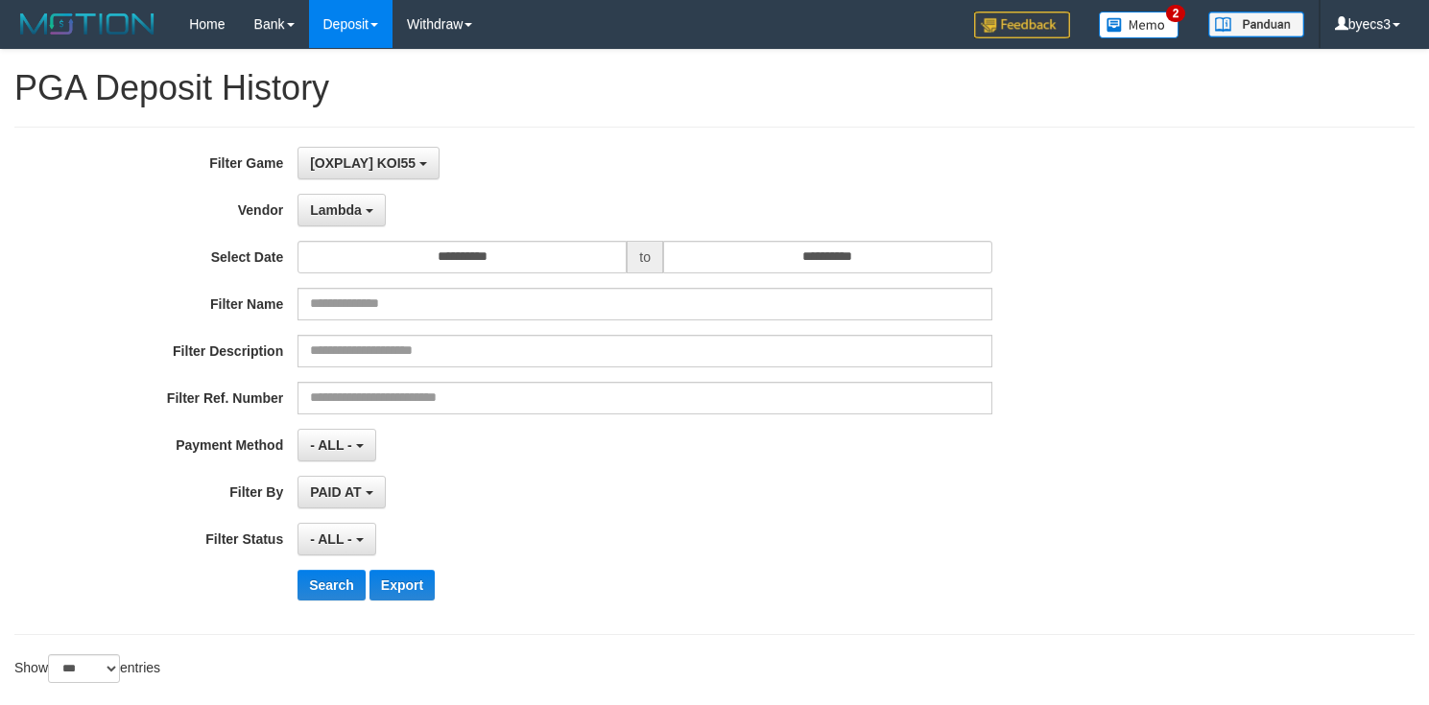
select select "**********"
select select "***"
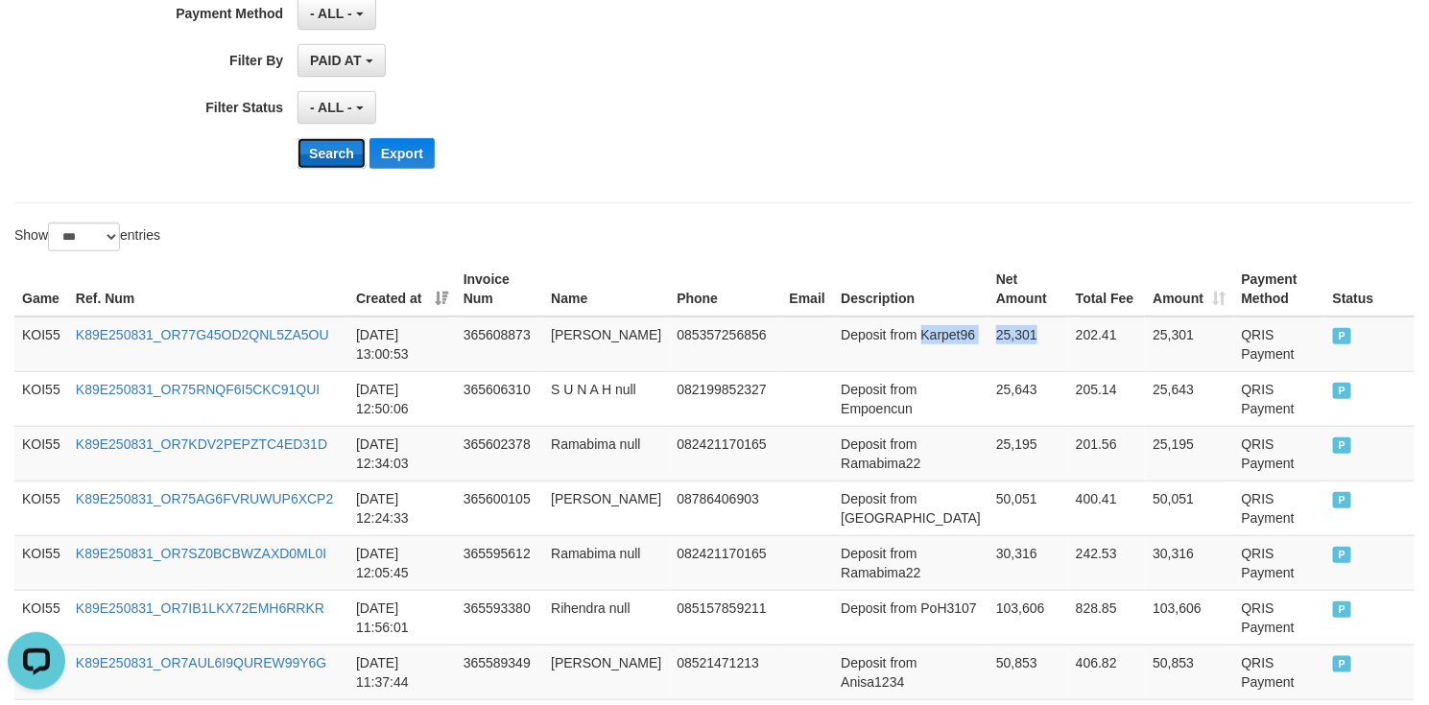
click at [306, 169] on button "Search" at bounding box center [332, 153] width 68 height 31
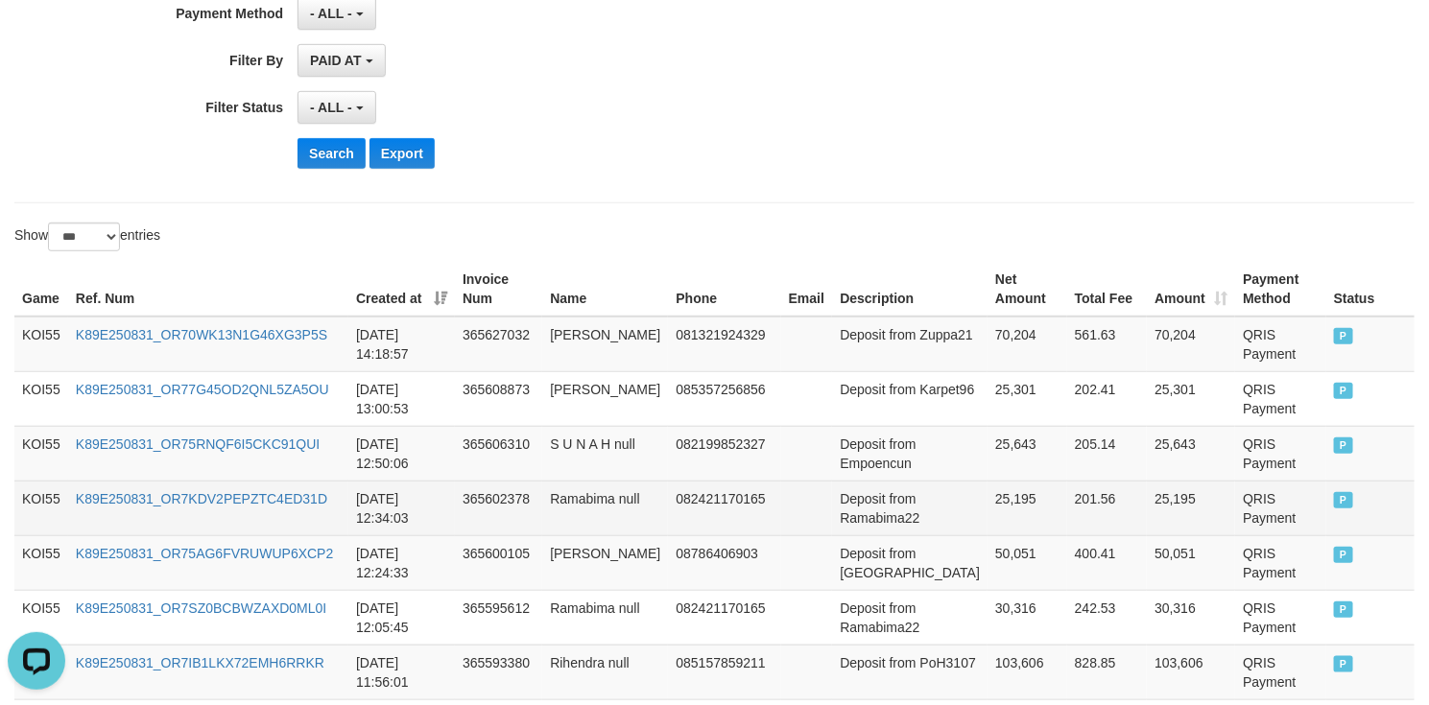
click at [1147, 531] on td "25,195" at bounding box center [1191, 508] width 88 height 55
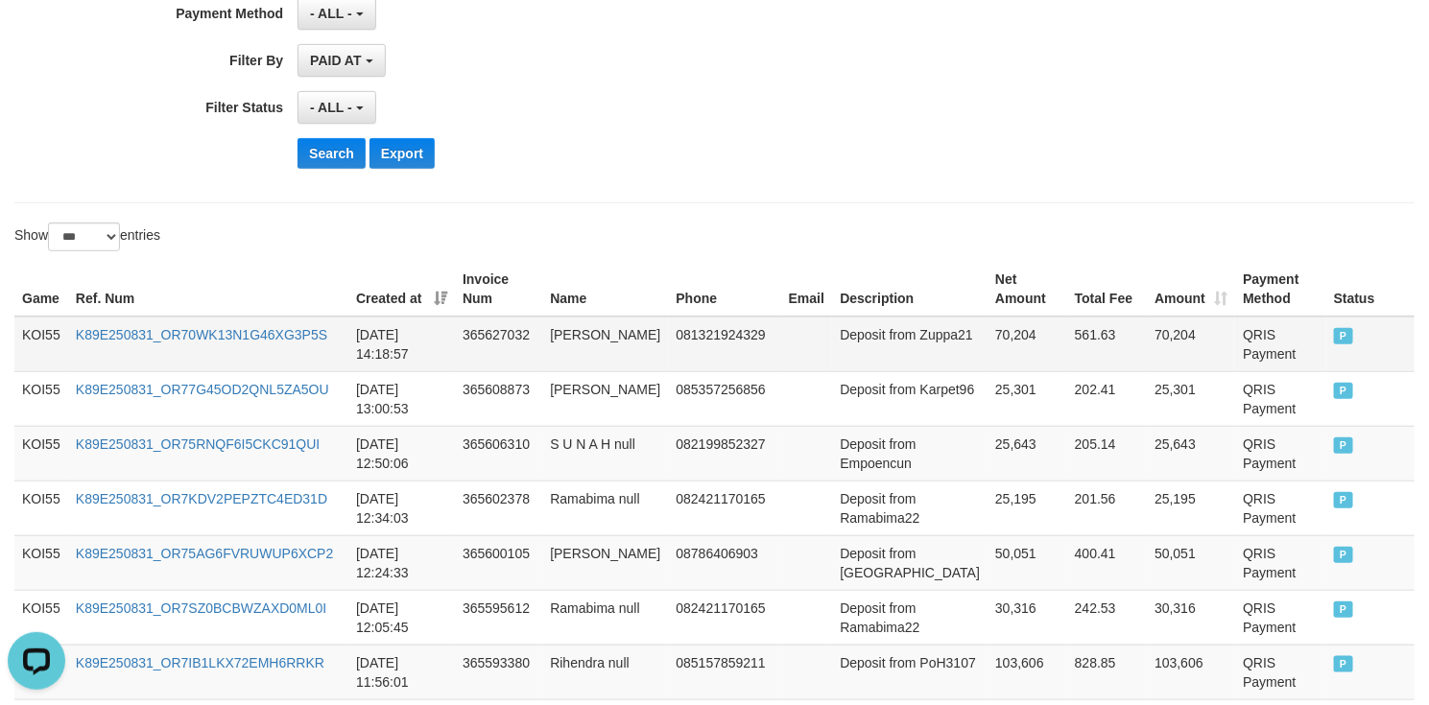
click at [833, 357] on td "Deposit from Zuppa21" at bounding box center [909, 345] width 155 height 56
drag, startPoint x: 833, startPoint y: 357, endPoint x: 982, endPoint y: 355, distance: 148.8
click at [982, 355] on tr "KOI55 K89E250831_OR70WK13N1G46XG3P5S 2025-08-31 14:18:57 365627032 Roni Muliawa…" at bounding box center [714, 345] width 1400 height 56
copy tr "Zuppa21 70,204"
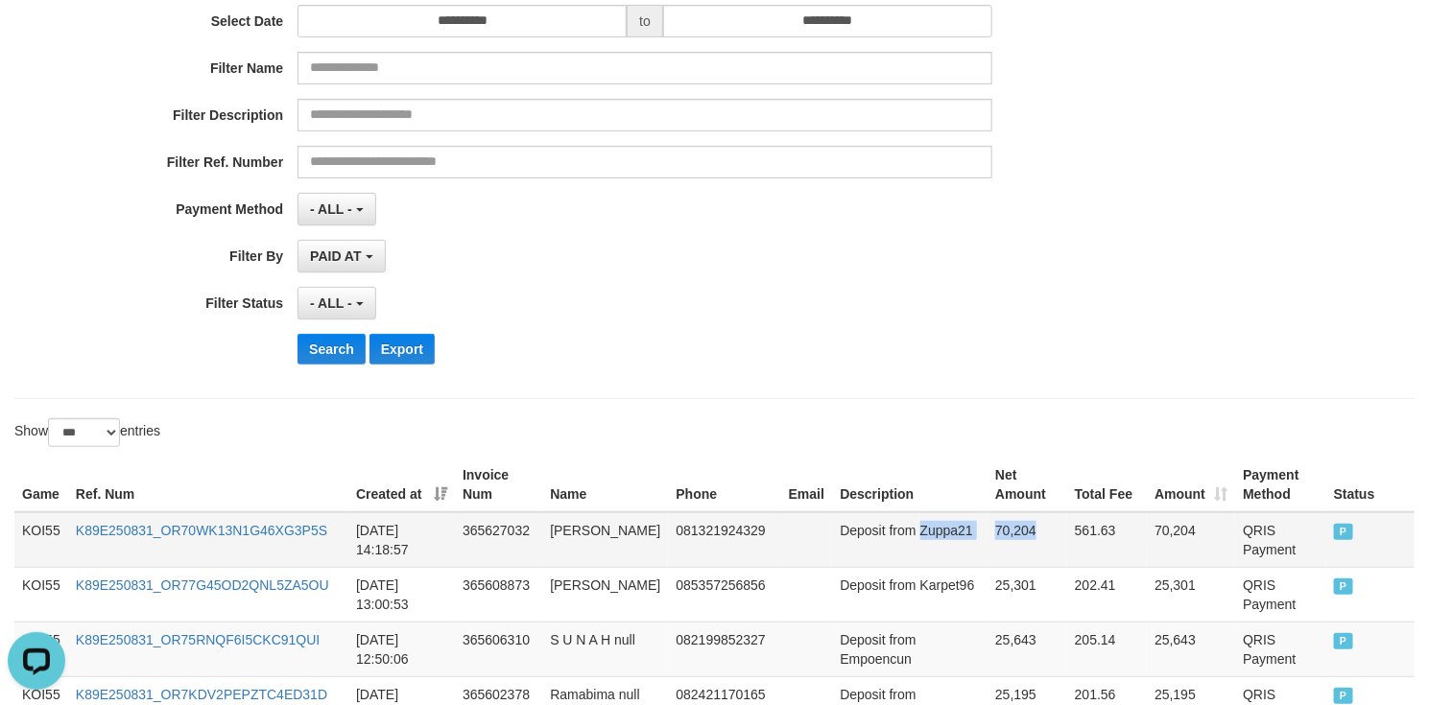
scroll to position [288, 0]
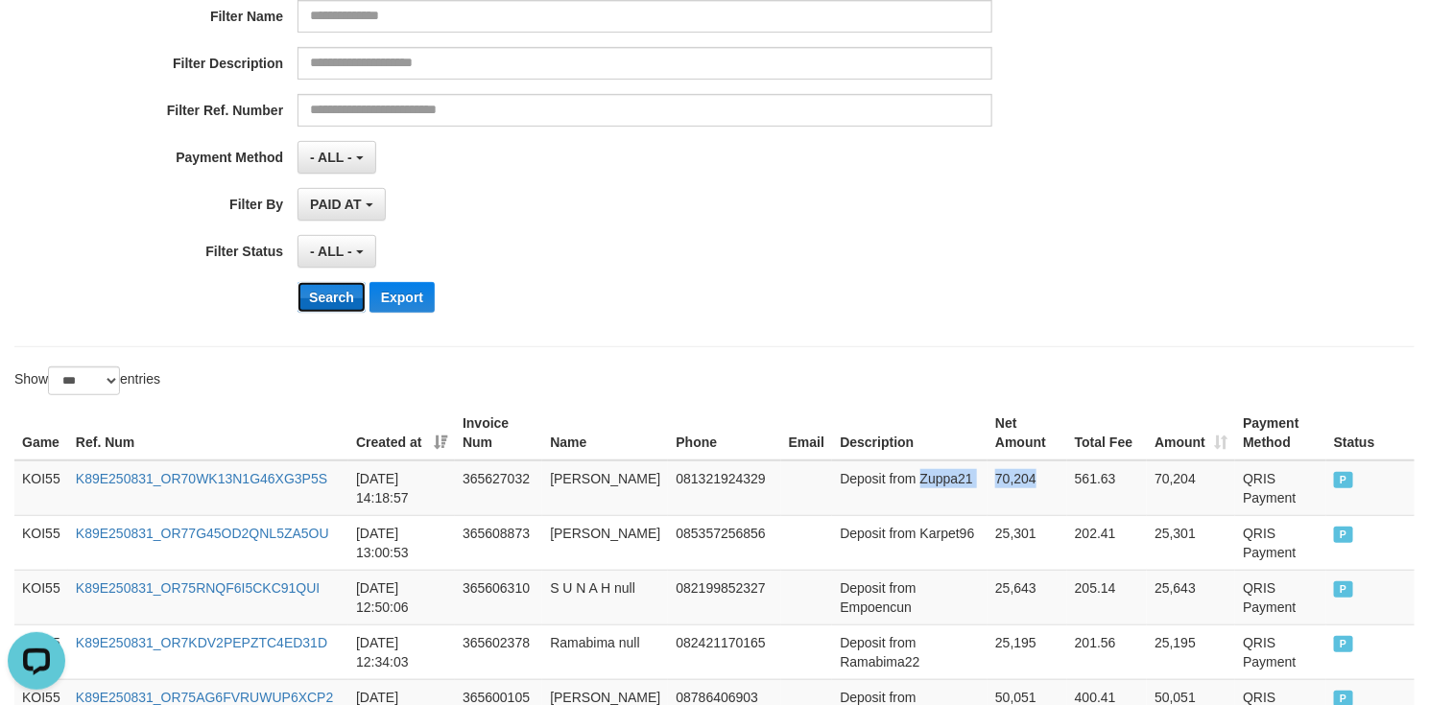
click at [331, 308] on button "Search" at bounding box center [332, 297] width 68 height 31
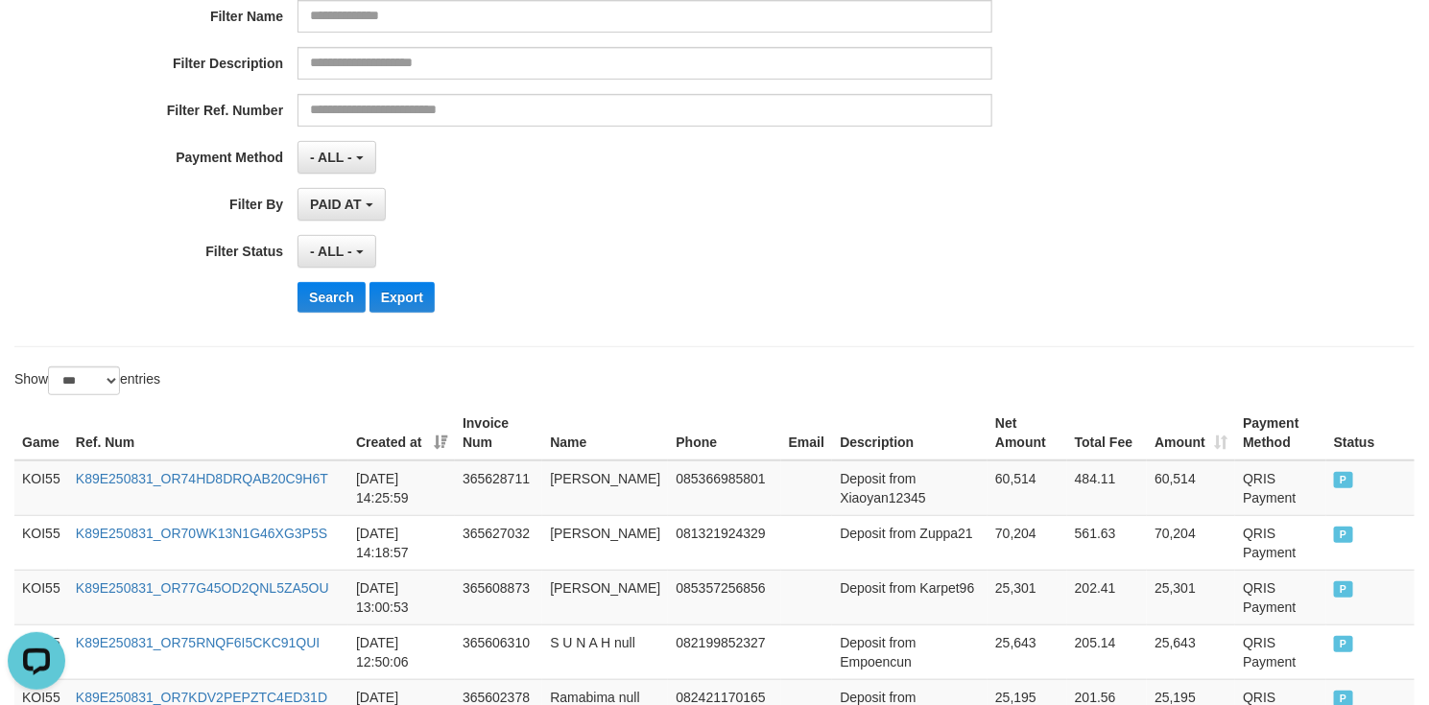
drag, startPoint x: 583, startPoint y: 280, endPoint x: 734, endPoint y: 386, distance: 184.8
click at [594, 288] on div "**********" at bounding box center [595, 93] width 1191 height 468
click at [862, 516] on td "Deposit from Xiaoyan12345" at bounding box center [909, 489] width 155 height 56
click at [888, 504] on td "Deposit from Xiaoyan12345" at bounding box center [909, 489] width 155 height 56
click at [865, 504] on td "Deposit from Xiaoyan12345" at bounding box center [909, 489] width 155 height 56
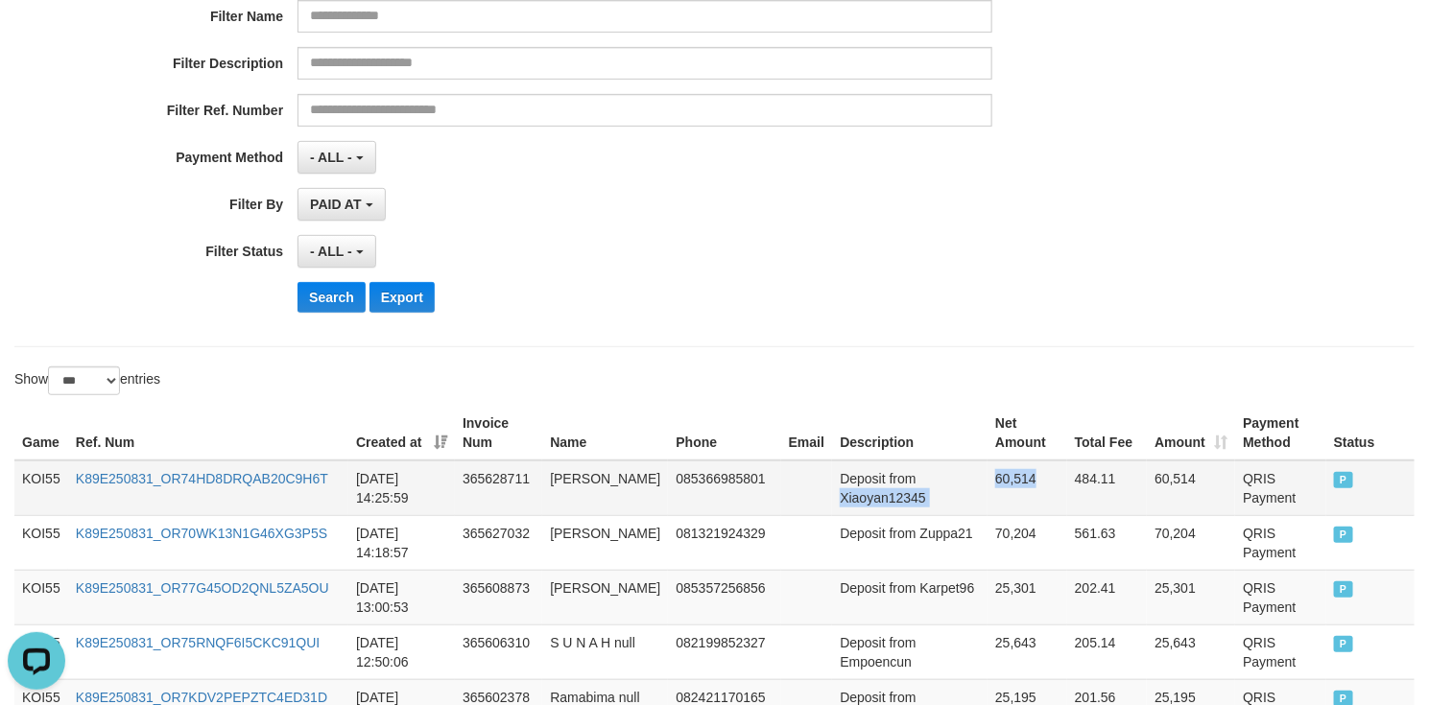
drag, startPoint x: 865, startPoint y: 504, endPoint x: 993, endPoint y: 502, distance: 128.6
click at [993, 502] on tr "KOI55 K89E250831_OR74HD8DRQAB20C9H6T 2025-08-31 14:25:59 365628711 Rendi Nursya…" at bounding box center [714, 489] width 1400 height 56
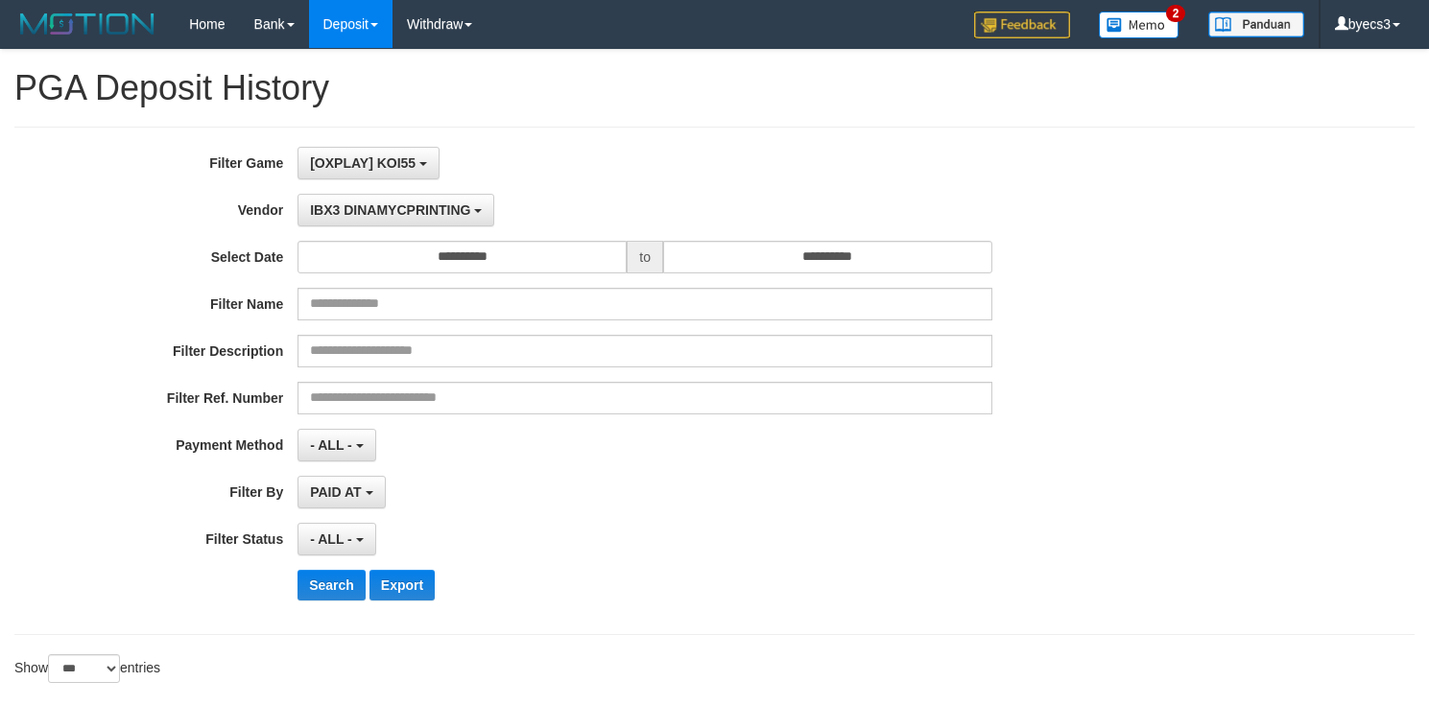
select select "**********"
select select "***"
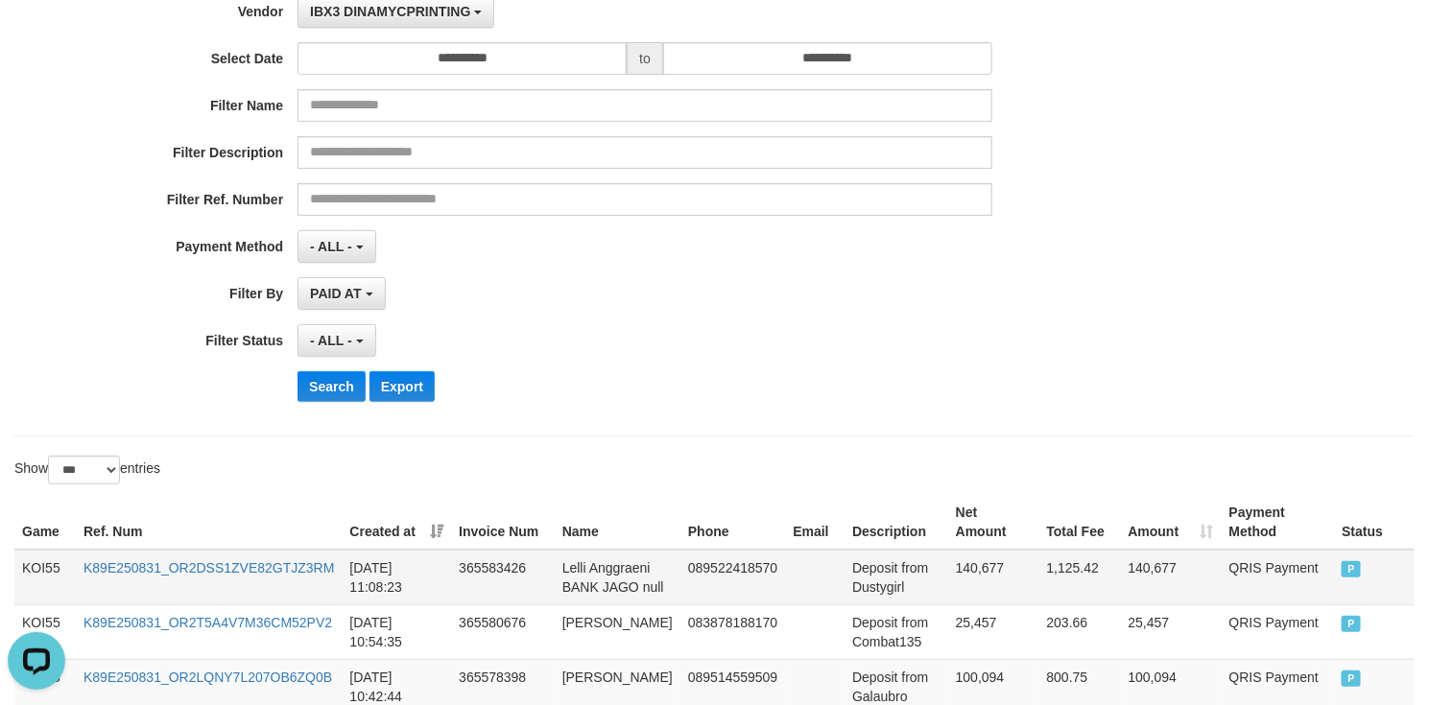
scroll to position [432, 0]
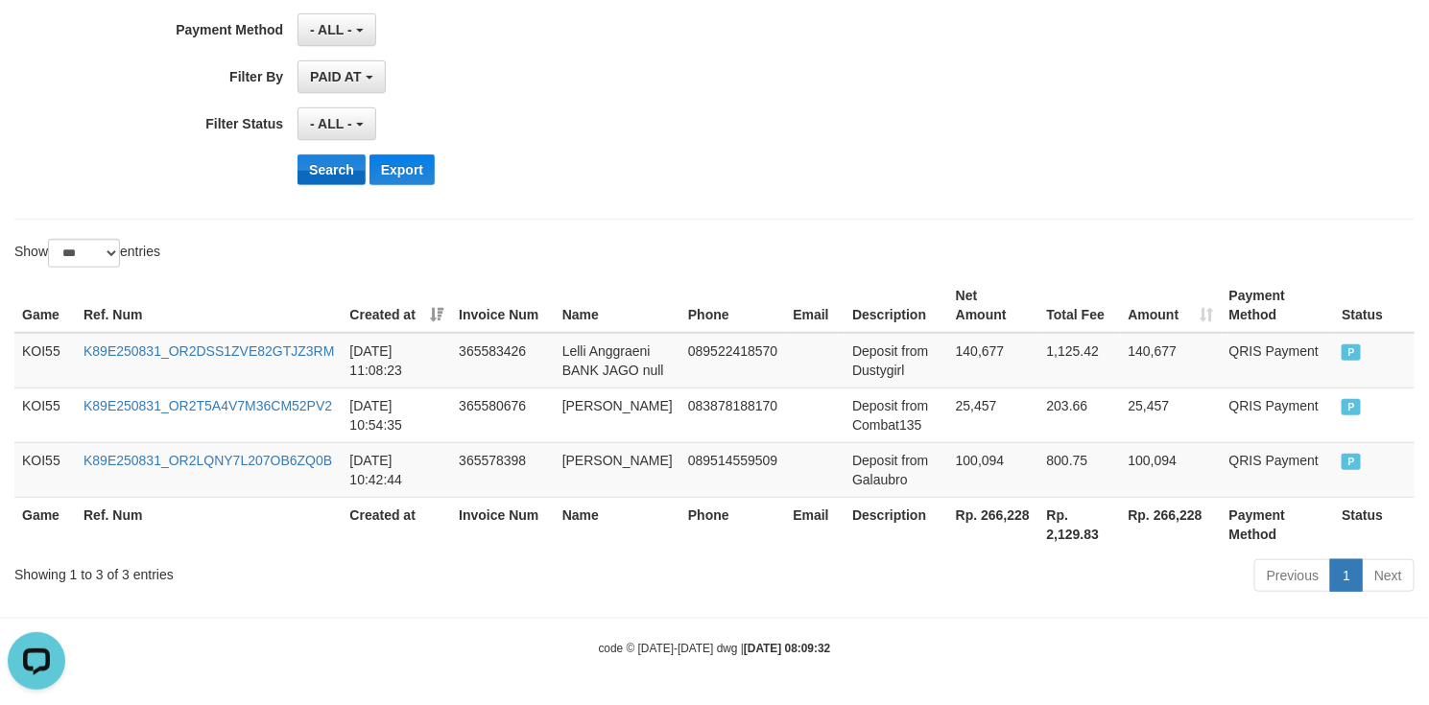
click at [314, 155] on button "Search" at bounding box center [332, 170] width 68 height 31
